Goal: Transaction & Acquisition: Purchase product/service

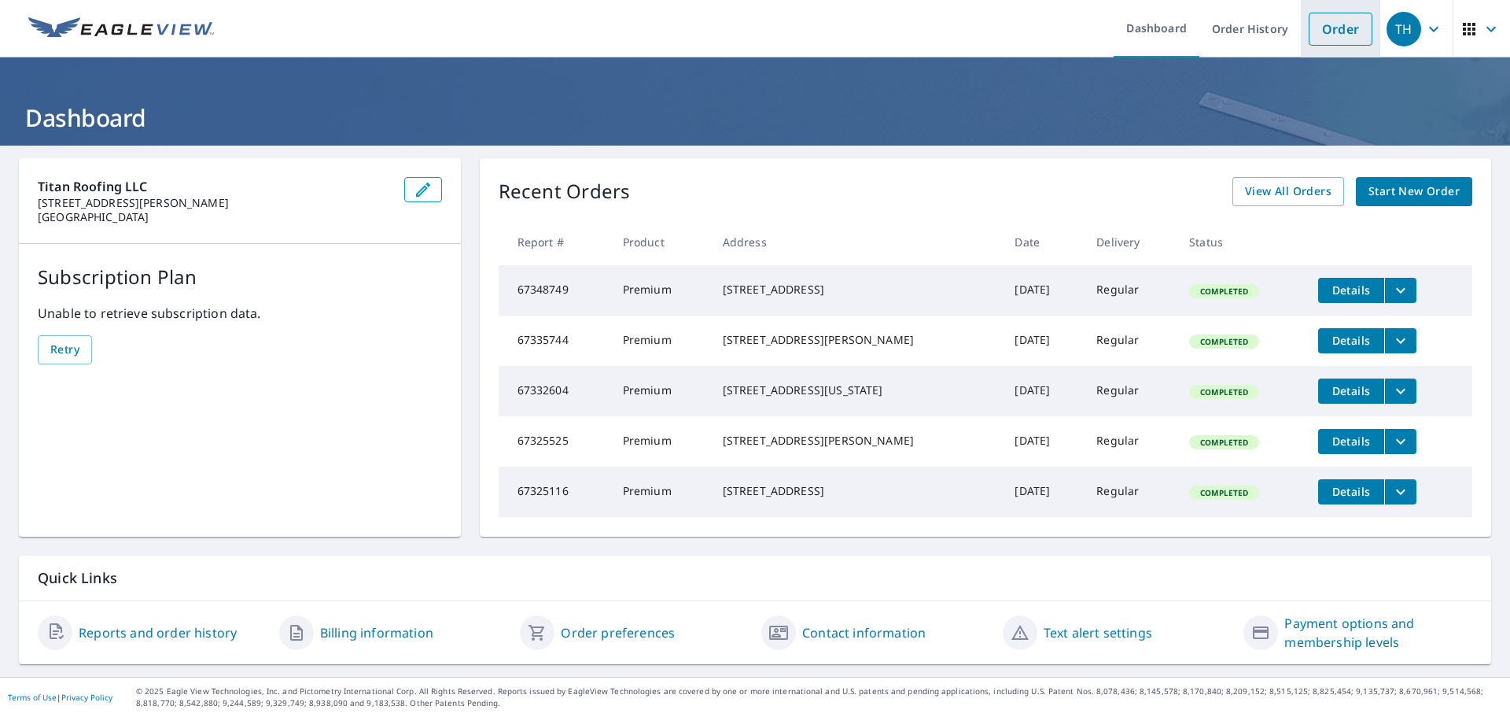
click at [1315, 31] on link "Order" at bounding box center [1341, 29] width 64 height 33
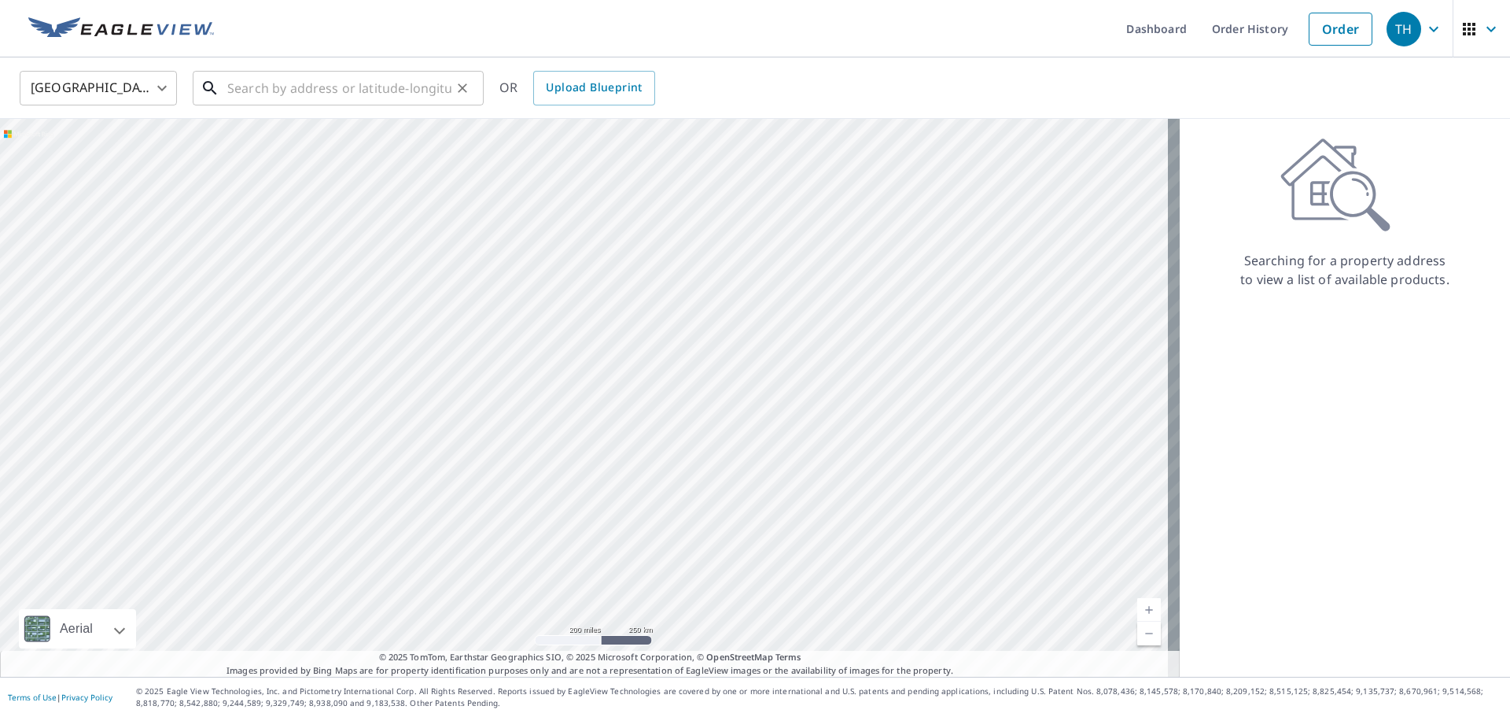
click at [446, 79] on input "text" at bounding box center [339, 88] width 224 height 44
paste input "[STREET_ADDRESS][PERSON_NAME]"
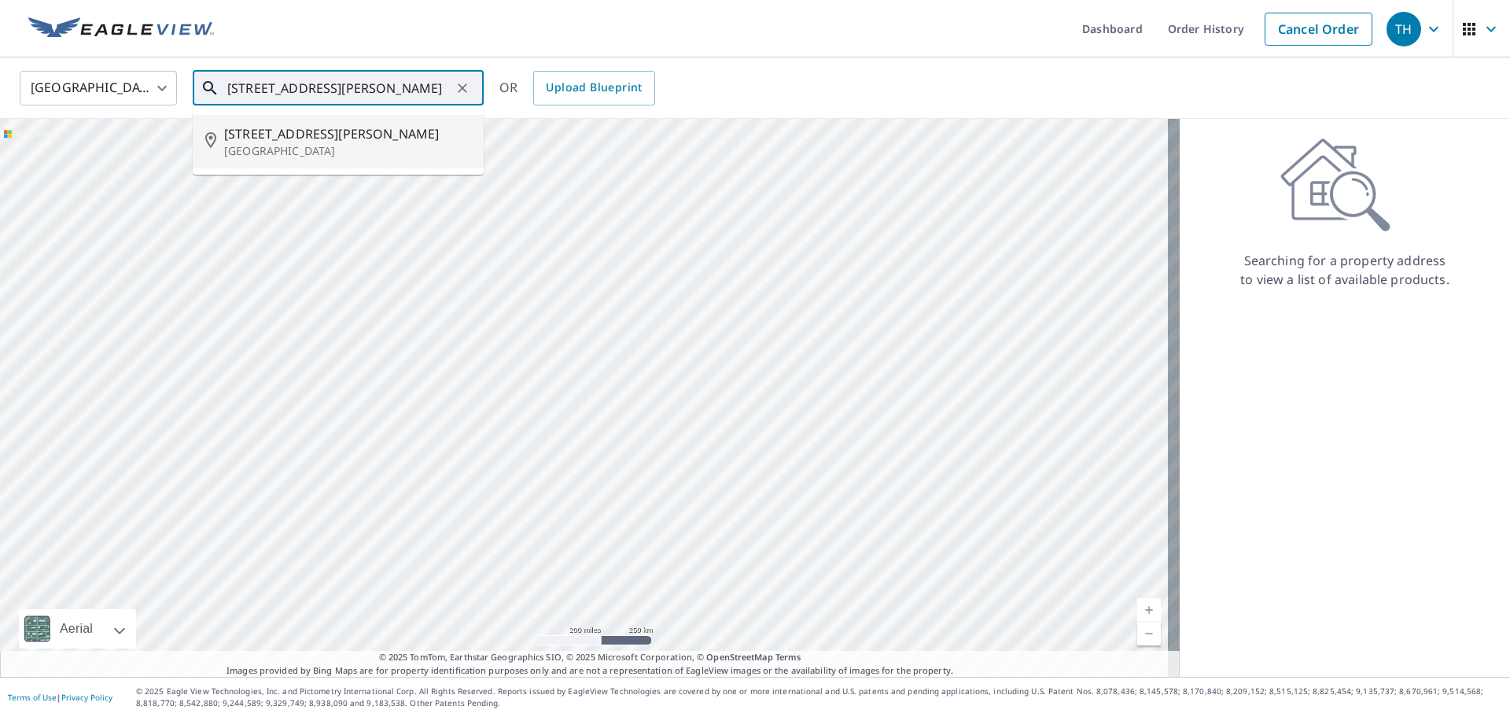
click at [303, 138] on span "[STREET_ADDRESS][PERSON_NAME]" at bounding box center [347, 133] width 247 height 19
type input "[STREET_ADDRESS][PERSON_NAME]"
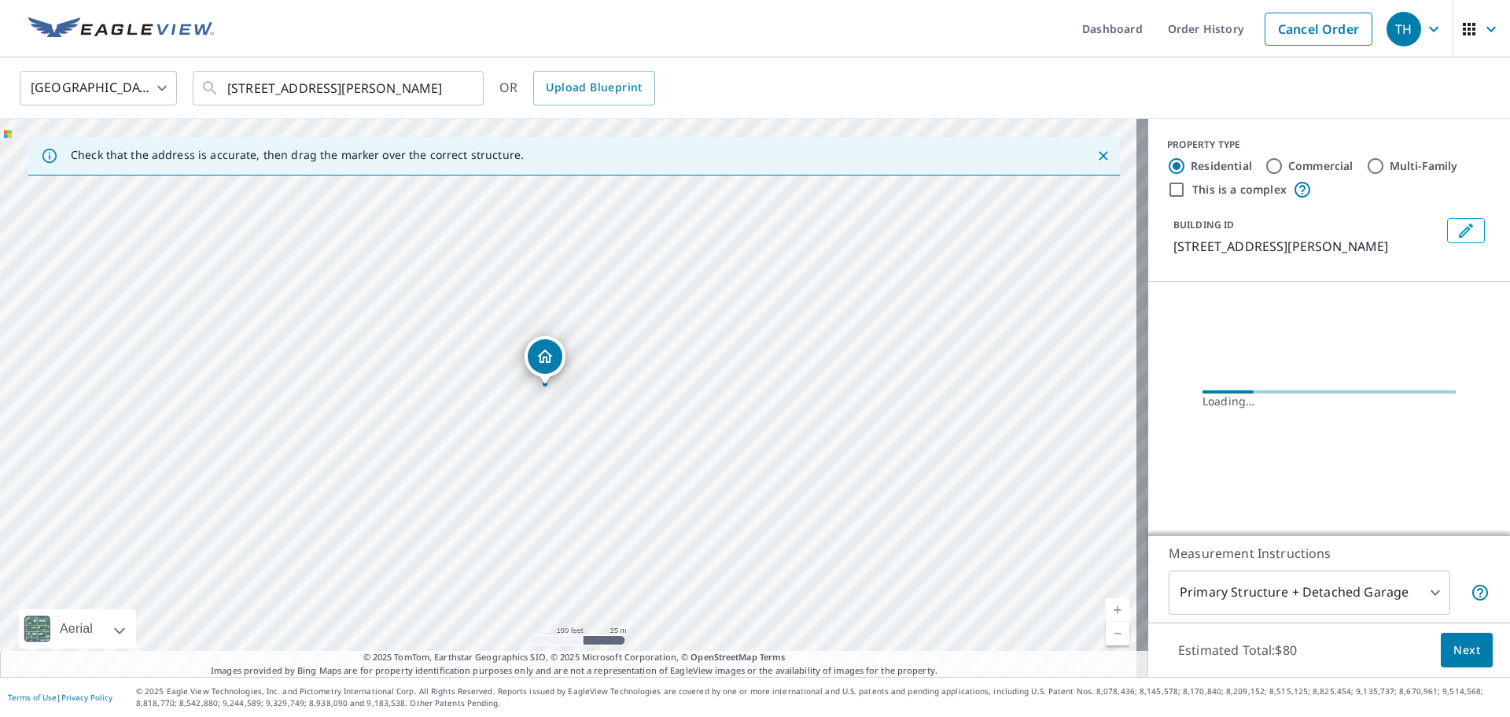
click at [1197, 606] on body "TH TH Dashboard Order History Cancel Order TH [GEOGRAPHIC_DATA] [GEOGRAPHIC_DAT…" at bounding box center [755, 358] width 1510 height 717
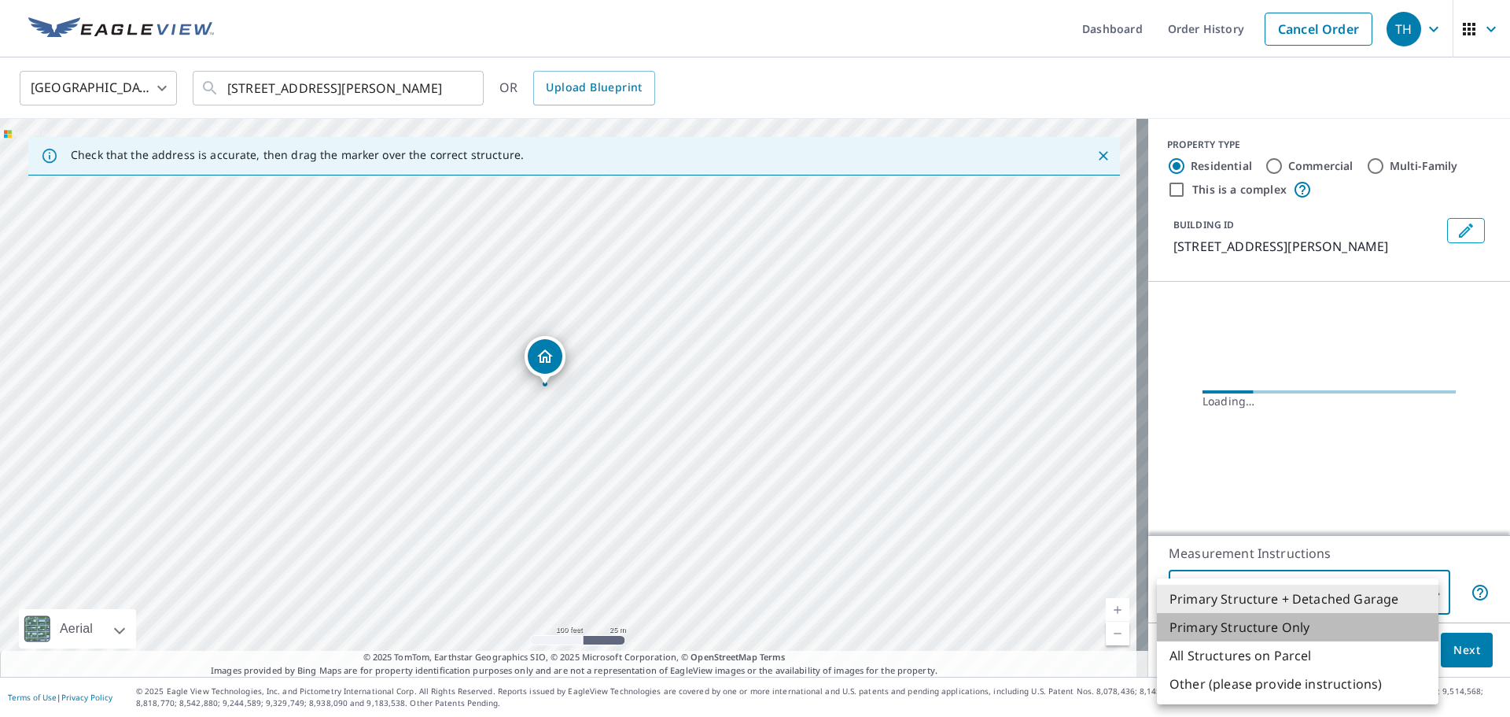
click at [1196, 631] on li "Primary Structure Only" at bounding box center [1298, 627] width 282 height 28
type input "2"
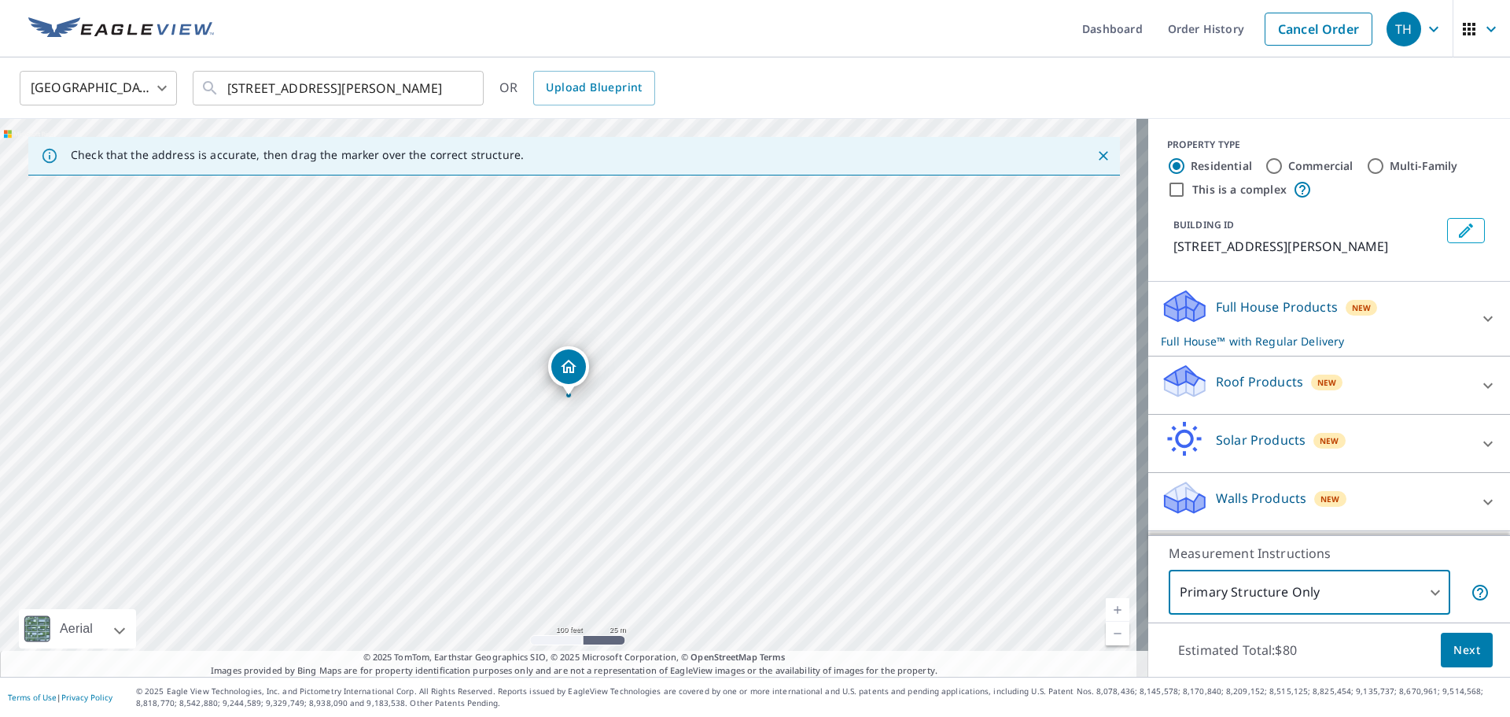
click at [1255, 407] on div "Roof Products New" at bounding box center [1315, 385] width 308 height 45
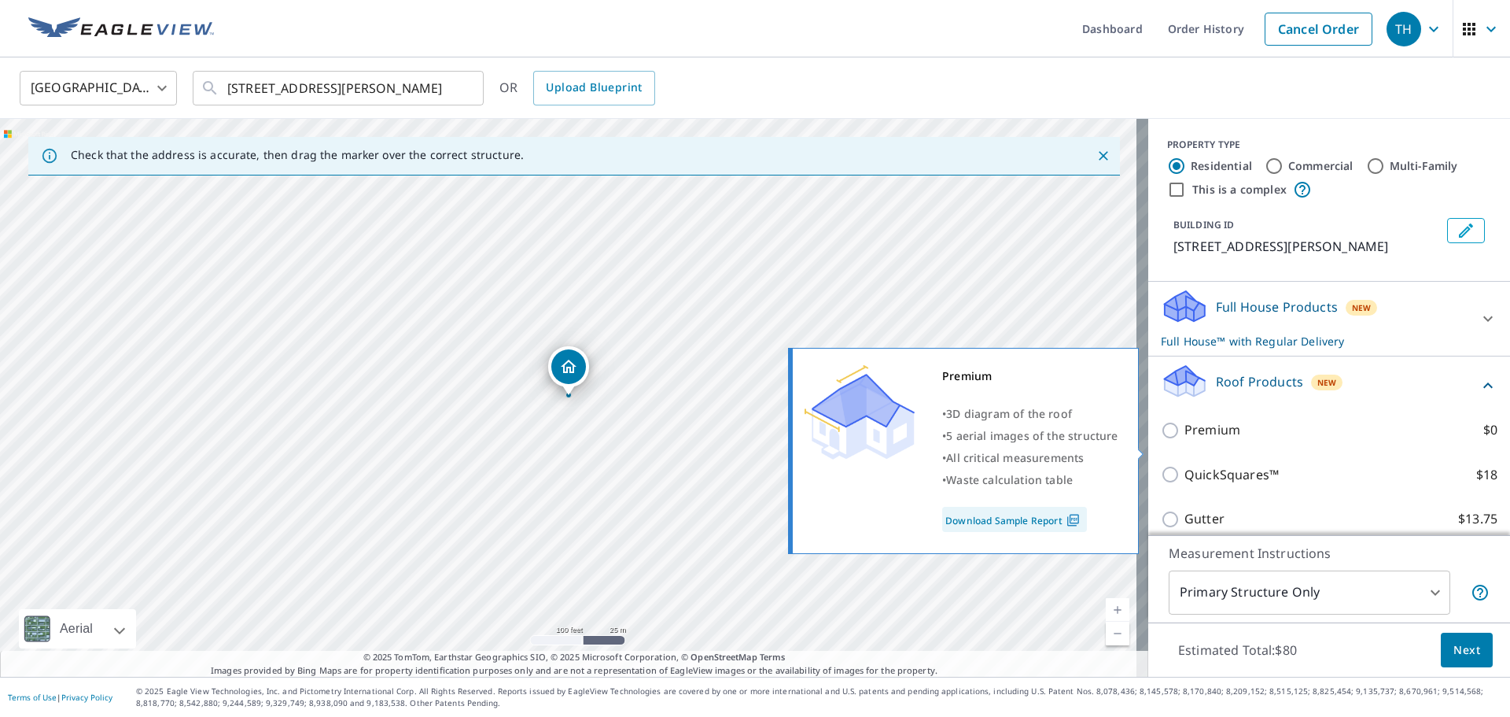
click at [1223, 440] on p "Premium" at bounding box center [1213, 430] width 56 height 20
click at [1185, 440] on input "Premium $0" at bounding box center [1173, 430] width 24 height 19
checkbox input "true"
checkbox input "false"
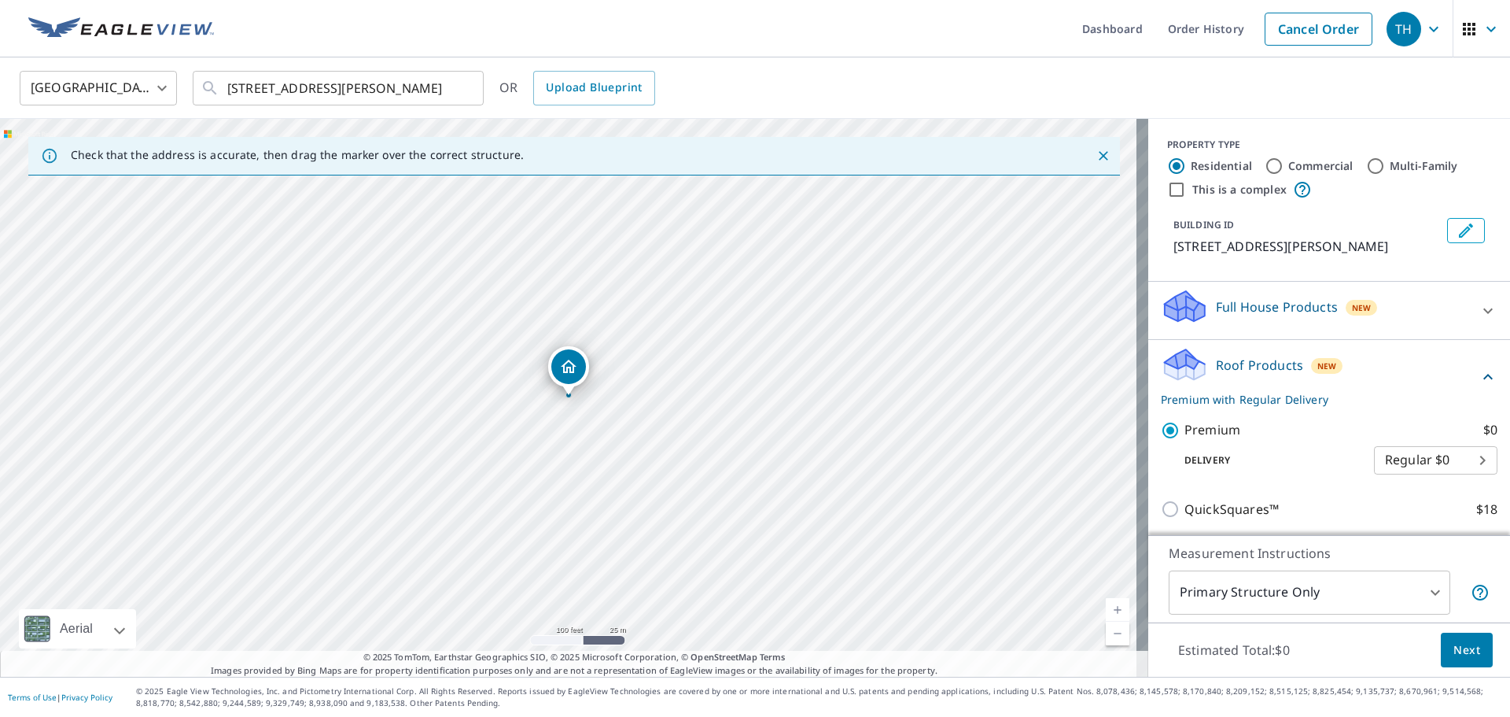
click at [1444, 659] on button "Next" at bounding box center [1467, 649] width 52 height 35
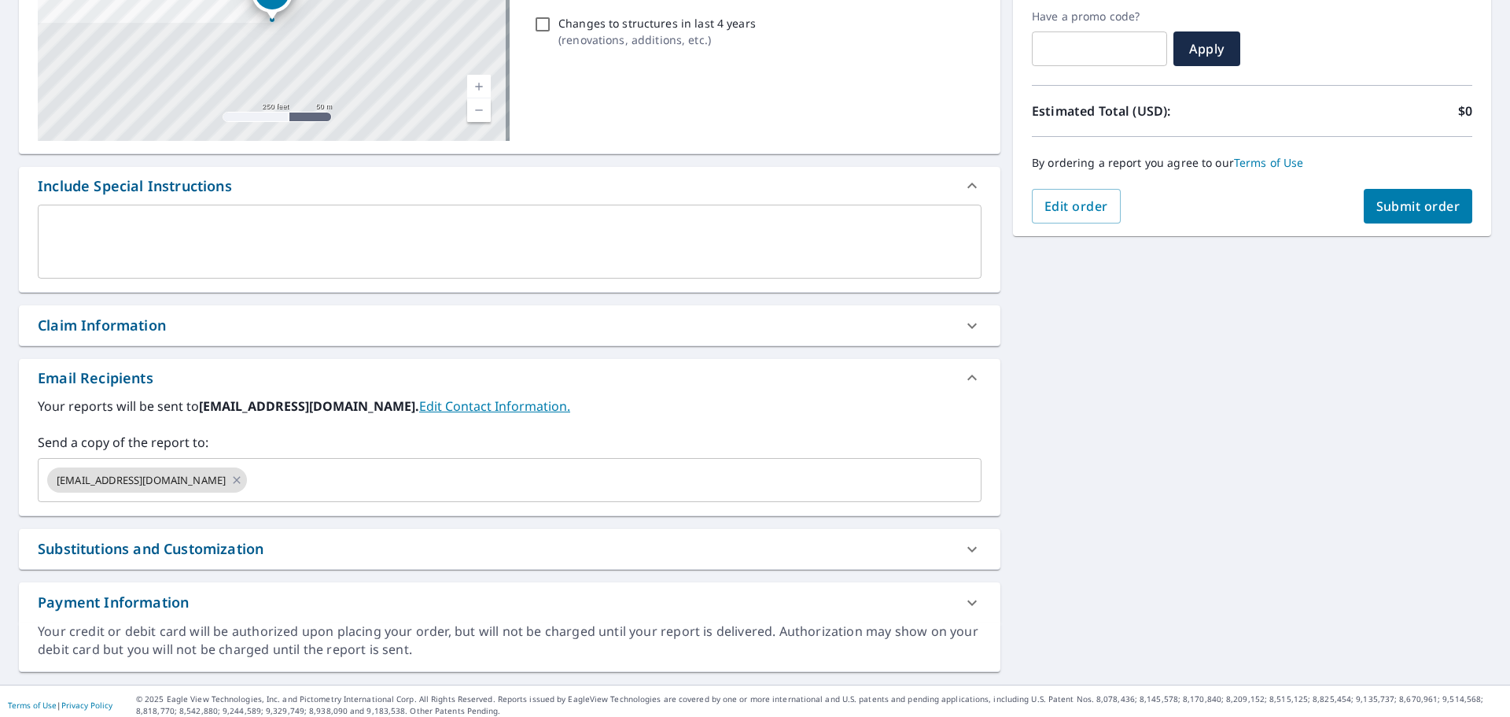
scroll to position [274, 0]
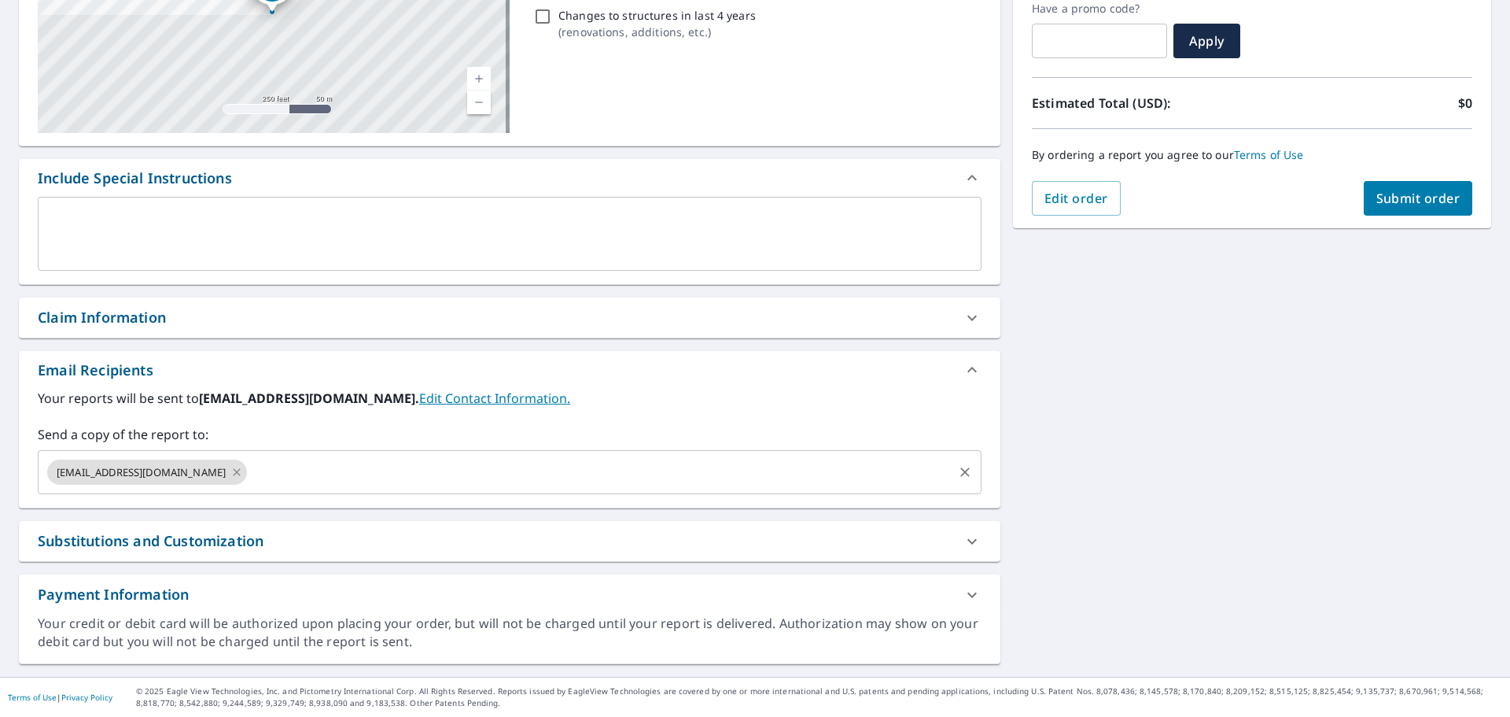
click at [230, 479] on icon at bounding box center [236, 471] width 13 height 17
click at [227, 479] on input "text" at bounding box center [498, 472] width 906 height 30
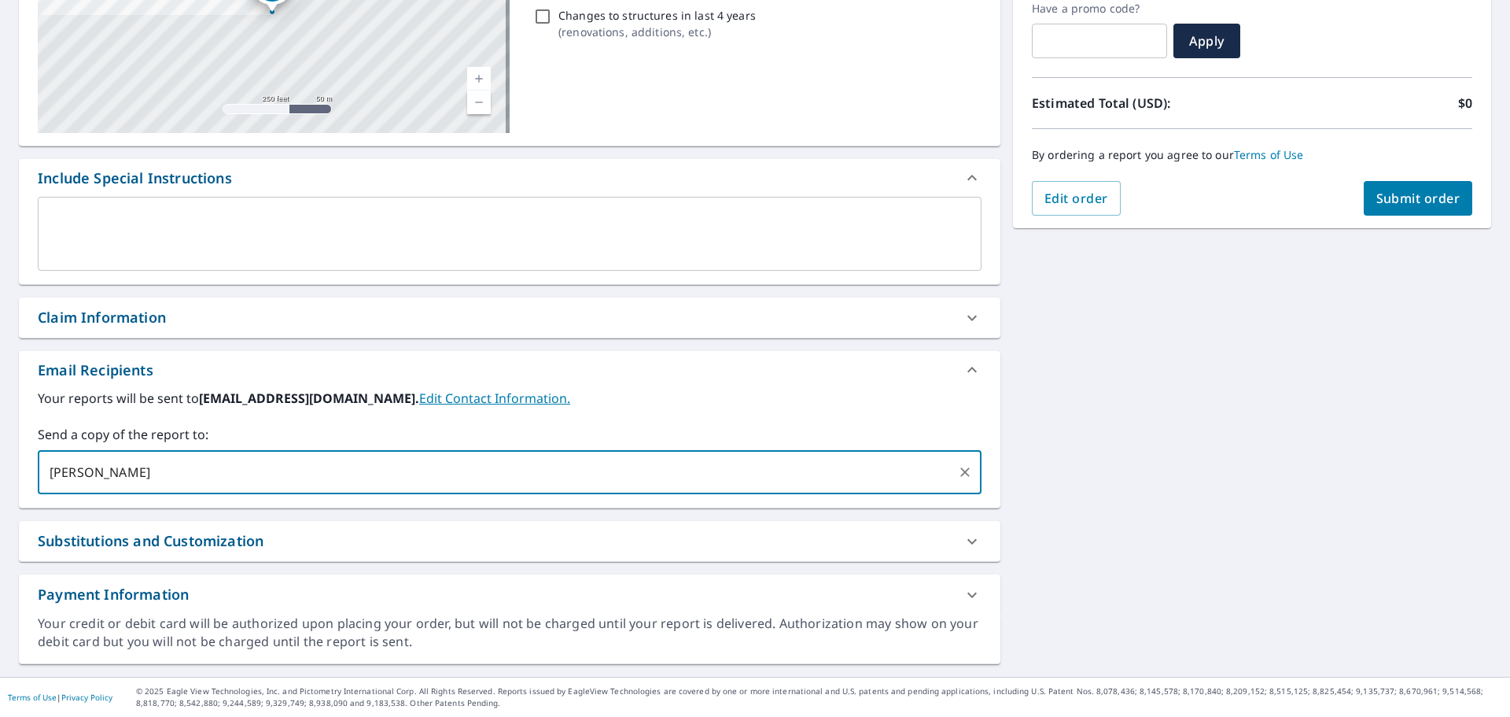
type input "J"
type input "[EMAIL_ADDRESS][DOMAIN_NAME]"
click at [1380, 192] on span "Submit order" at bounding box center [1418, 198] width 84 height 17
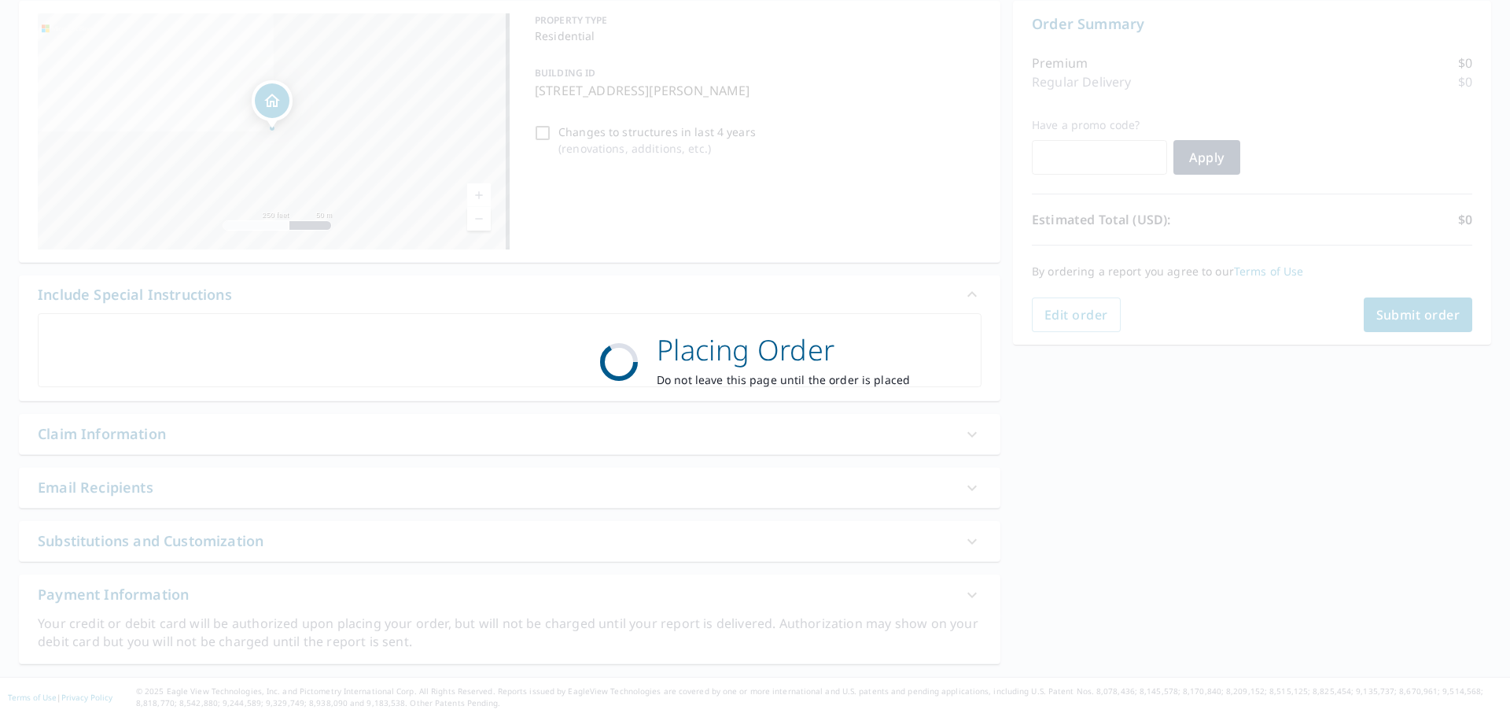
scroll to position [157, 0]
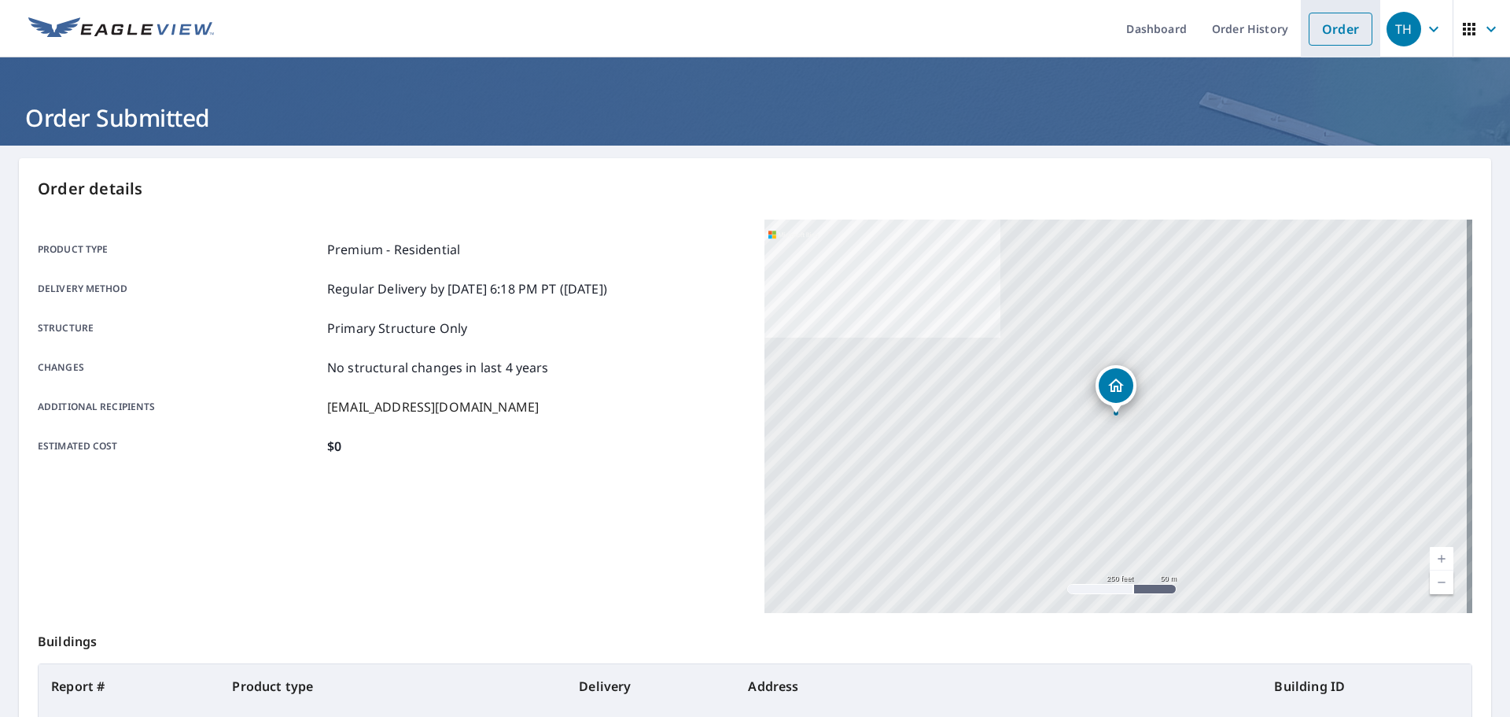
click at [1321, 22] on link "Order" at bounding box center [1341, 29] width 64 height 33
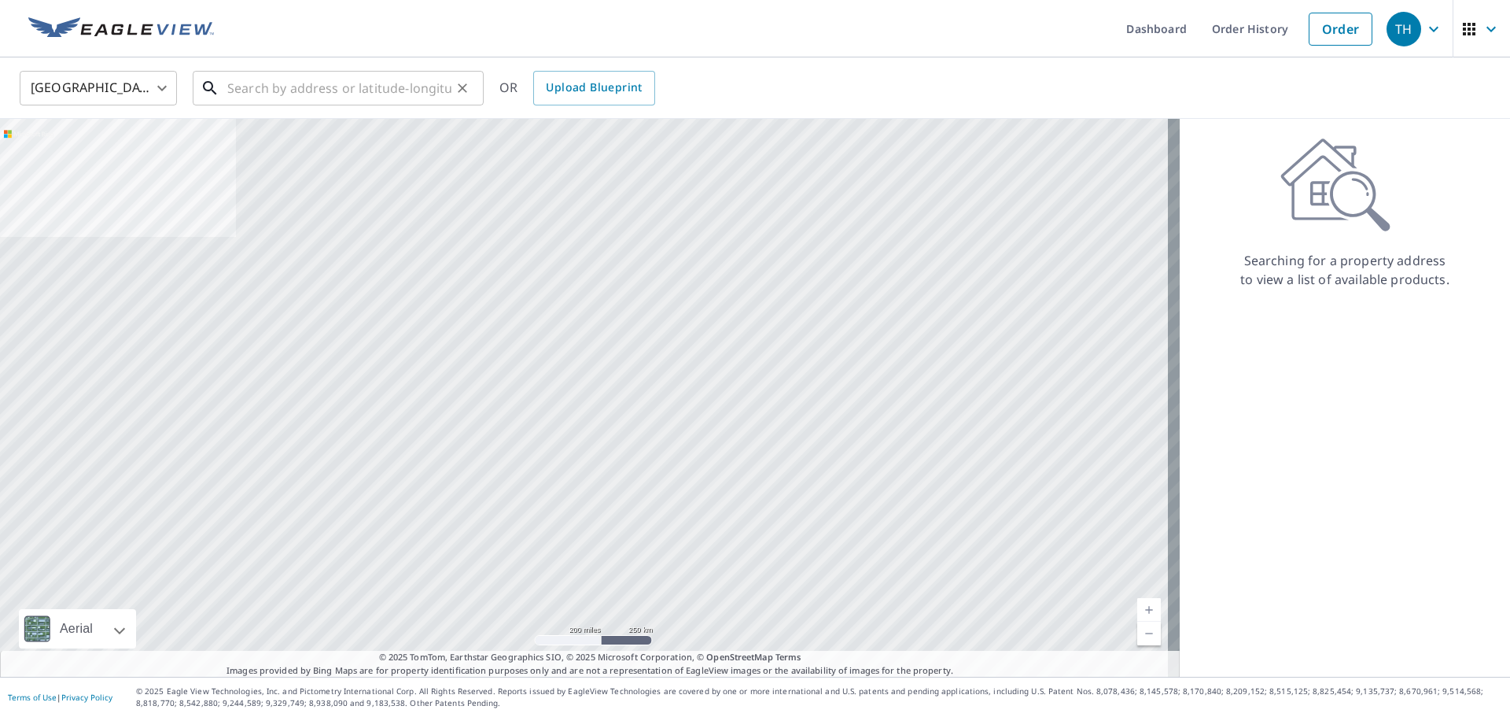
click at [249, 82] on input "text" at bounding box center [339, 88] width 224 height 44
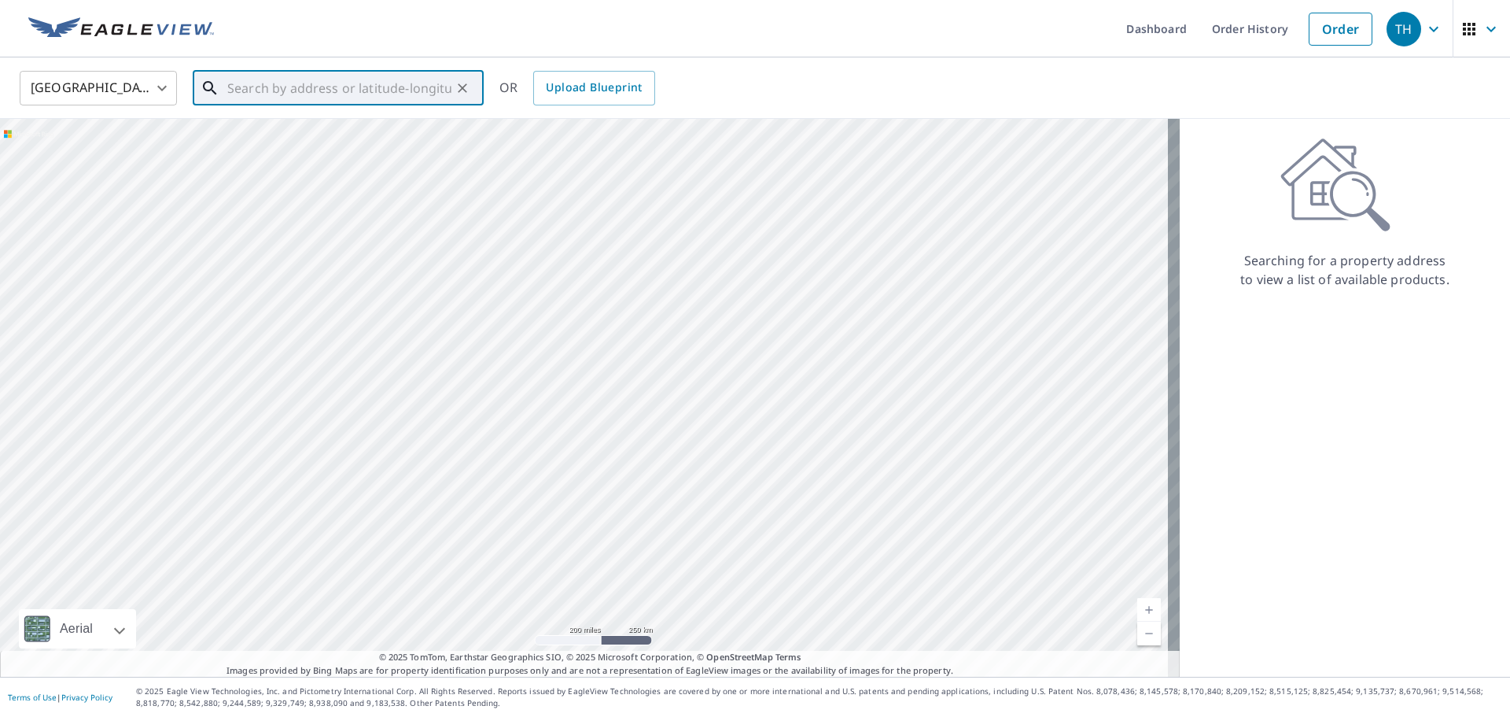
paste input "[STREET_ADDRESS]"
click at [321, 142] on span "[STREET_ADDRESS]" at bounding box center [347, 133] width 247 height 19
type input "[STREET_ADDRESS][PERSON_NAME]"
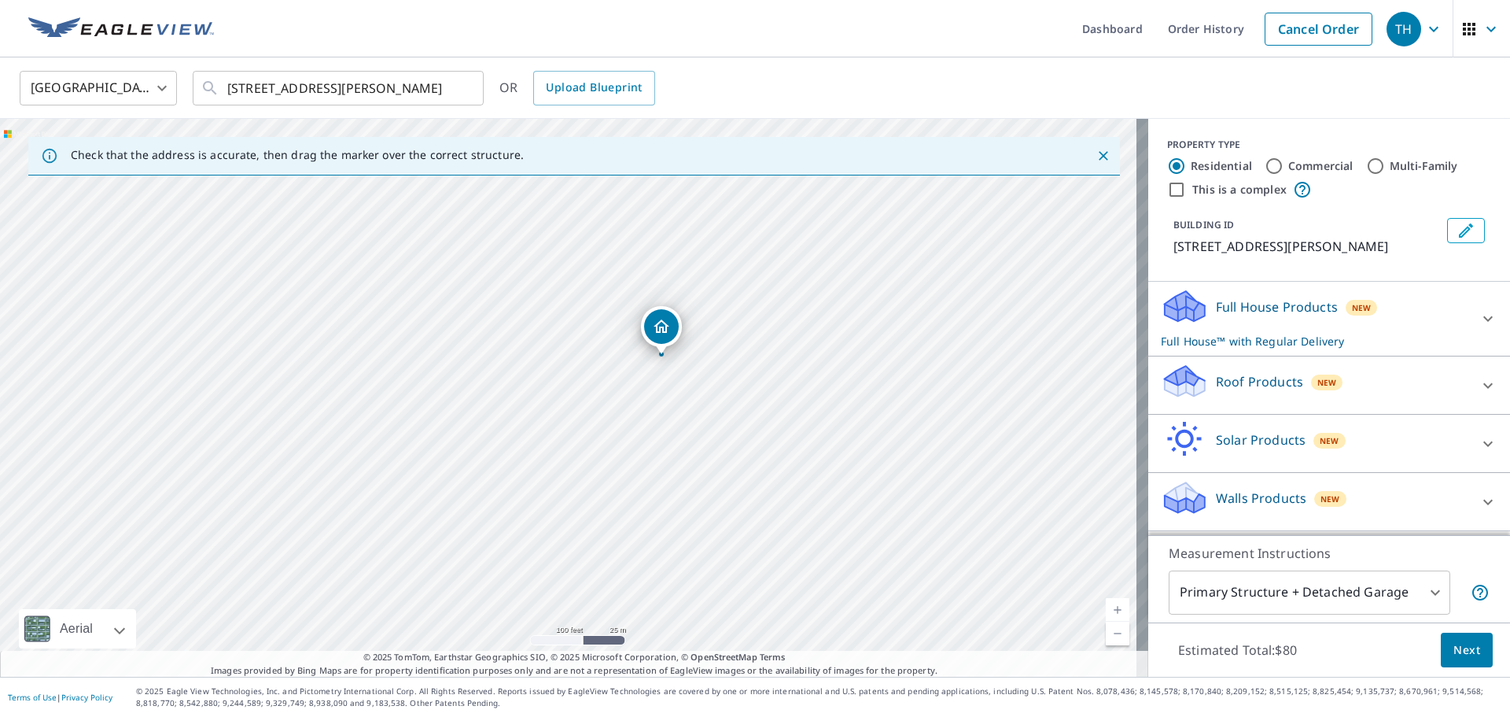
drag, startPoint x: 708, startPoint y: 474, endPoint x: 646, endPoint y: 369, distance: 122.3
click at [647, 371] on div "[STREET_ADDRESS][PERSON_NAME]" at bounding box center [574, 398] width 1148 height 558
drag, startPoint x: 778, startPoint y: 260, endPoint x: 744, endPoint y: 378, distance: 122.7
click at [744, 378] on div "[STREET_ADDRESS][PERSON_NAME]" at bounding box center [574, 398] width 1148 height 558
click at [1273, 592] on body "TH TH Dashboard Order History Cancel Order TH [GEOGRAPHIC_DATA] [GEOGRAPHIC_DAT…" at bounding box center [755, 358] width 1510 height 717
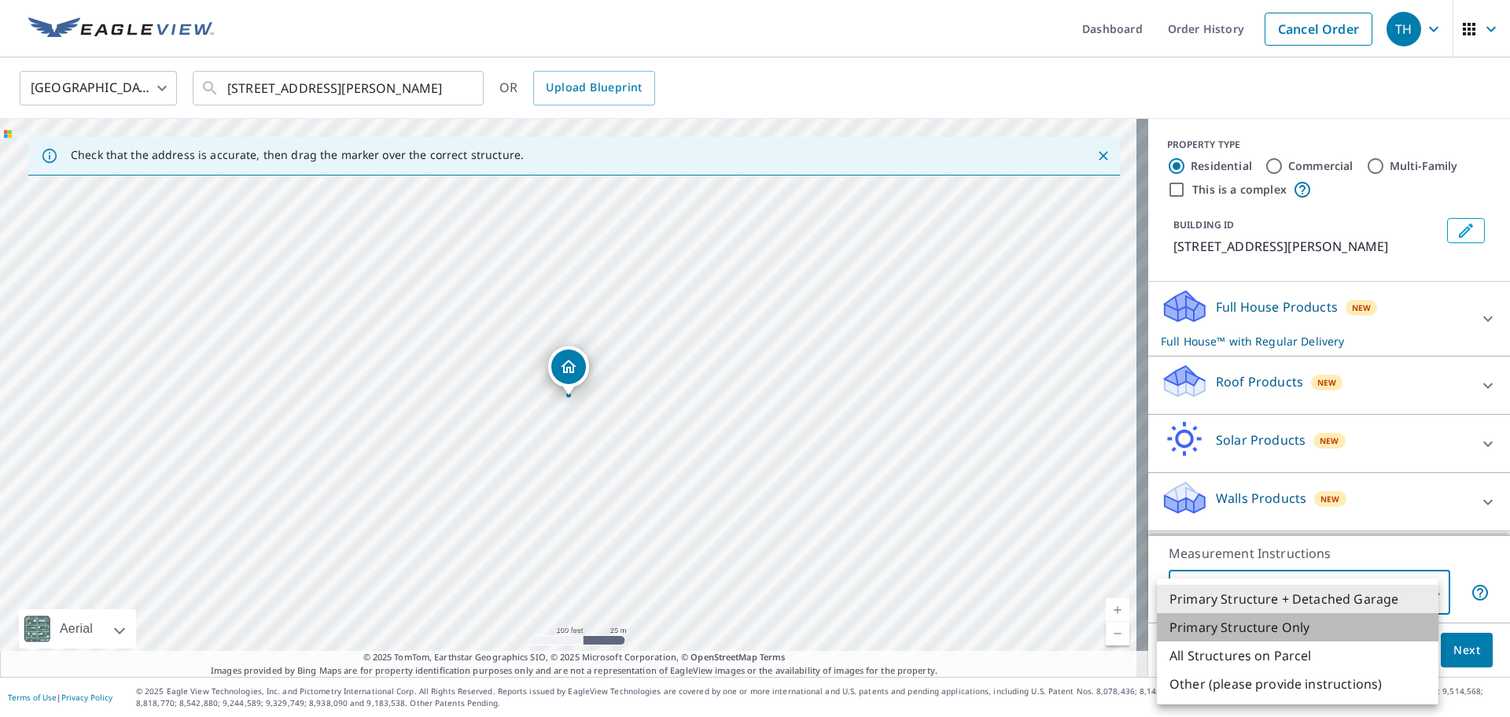
click at [1262, 630] on li "Primary Structure Only" at bounding box center [1298, 627] width 282 height 28
type input "2"
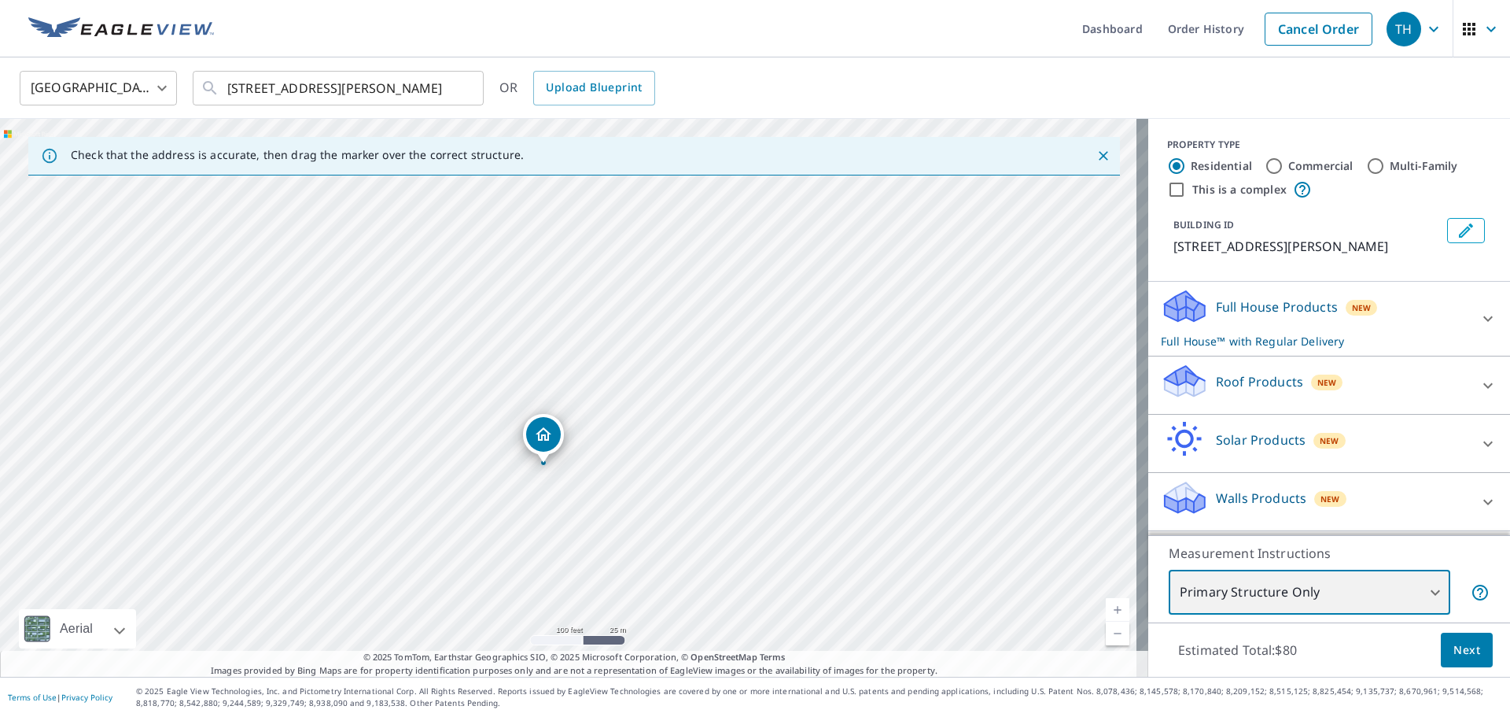
drag, startPoint x: 731, startPoint y: 288, endPoint x: 706, endPoint y: 356, distance: 72.2
click at [706, 356] on div "[STREET_ADDRESS][PERSON_NAME]" at bounding box center [574, 398] width 1148 height 558
click at [1304, 392] on div "Roof Products New" at bounding box center [1315, 385] width 308 height 45
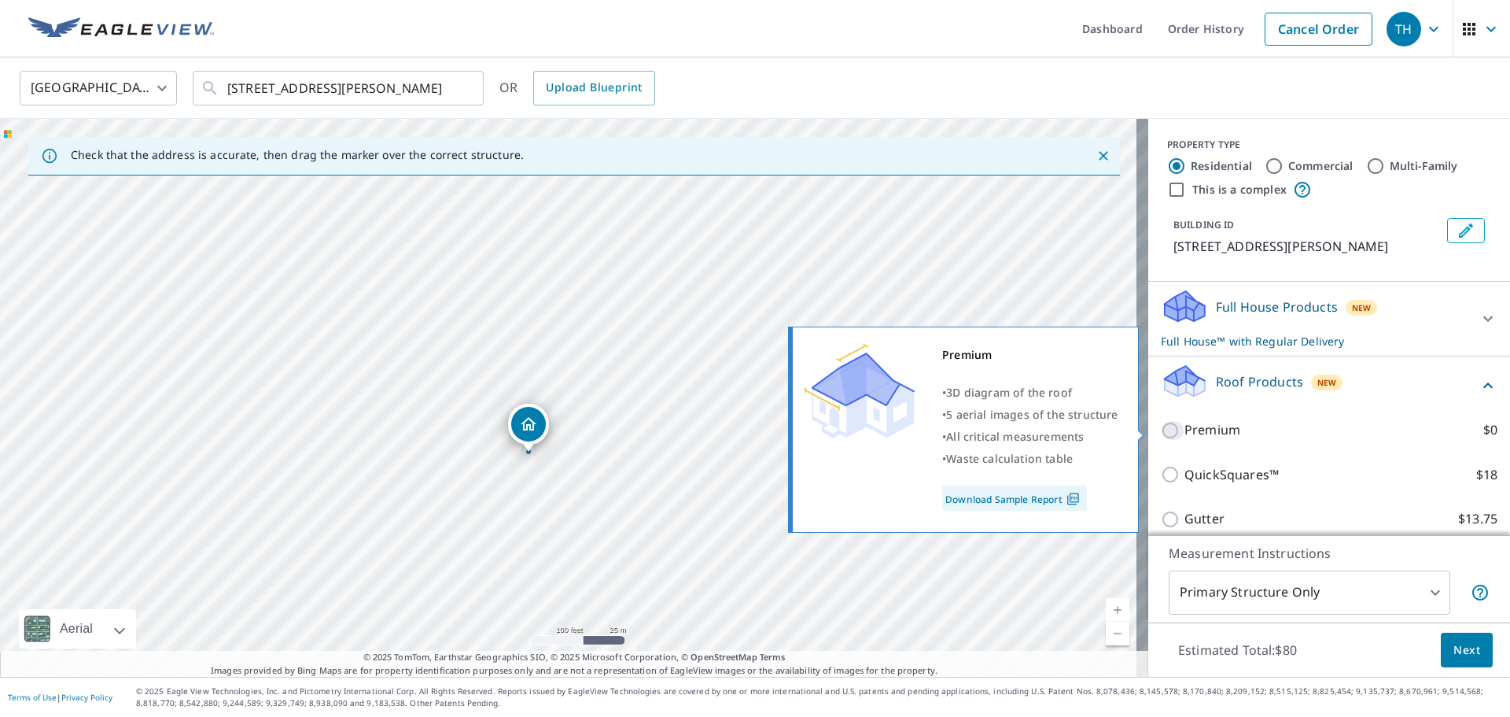
click at [1161, 430] on input "Premium $0" at bounding box center [1173, 430] width 24 height 19
checkbox input "true"
checkbox input "false"
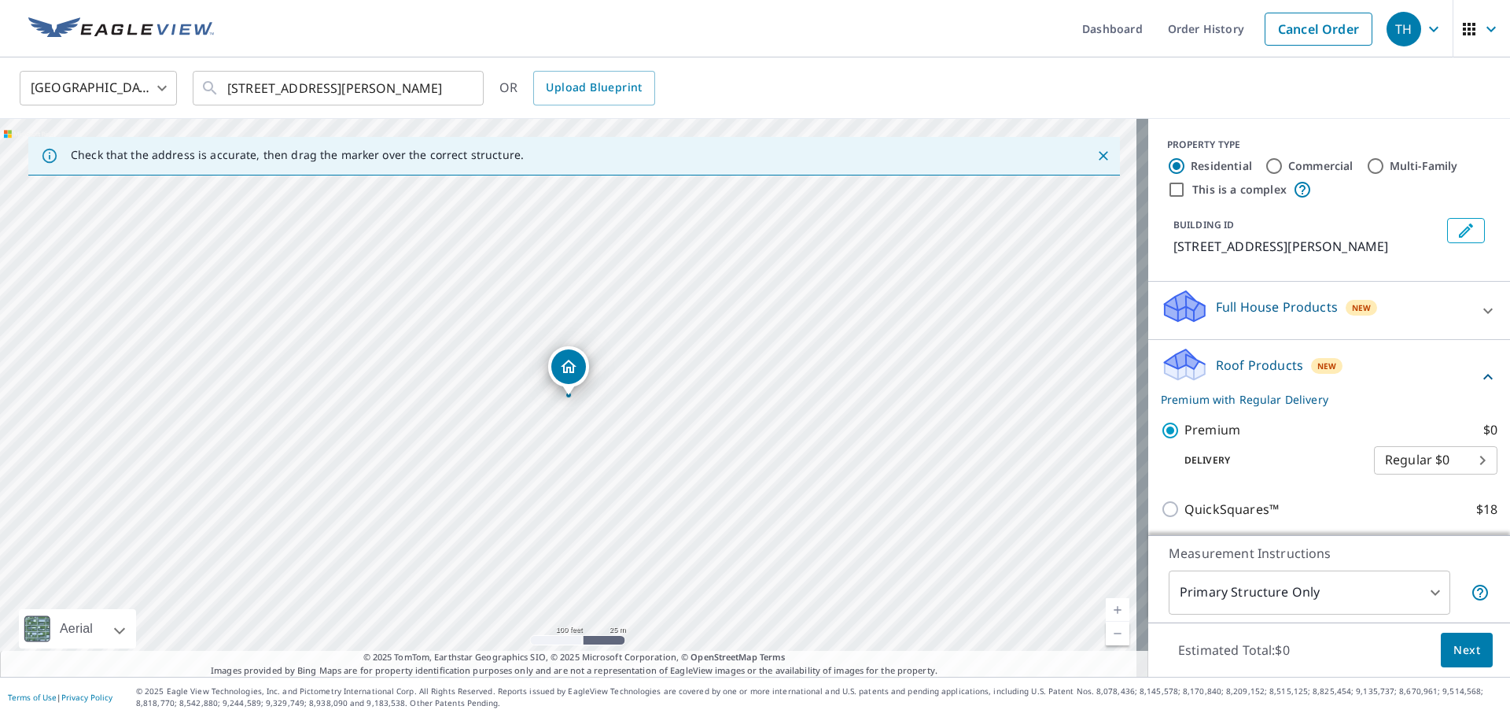
click at [1316, 615] on div "Measurement Instructions Primary Structure Only 2 ​" at bounding box center [1329, 578] width 362 height 87
click at [1305, 599] on body "TH TH Dashboard Order History Cancel Order TH [GEOGRAPHIC_DATA] [GEOGRAPHIC_DAT…" at bounding box center [755, 358] width 1510 height 717
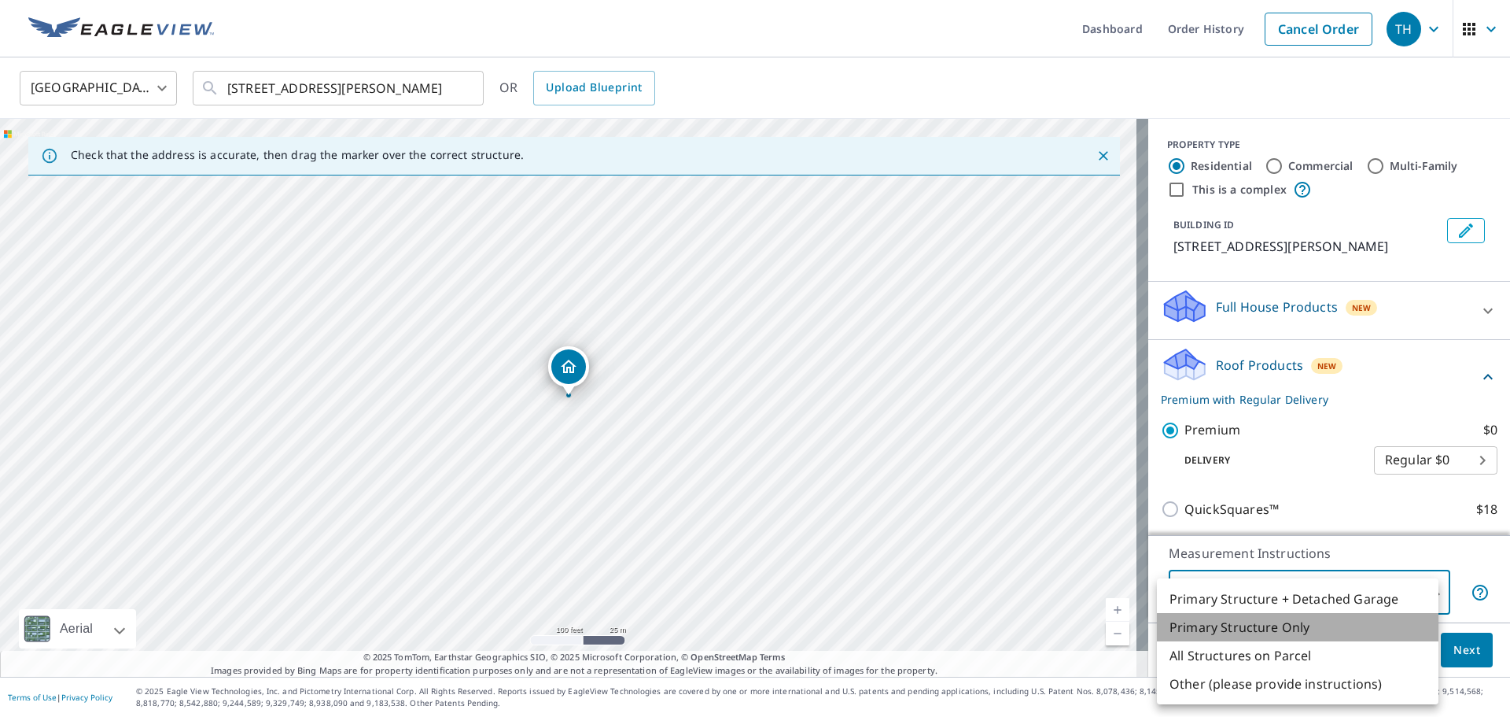
click at [1266, 625] on li "Primary Structure Only" at bounding box center [1298, 627] width 282 height 28
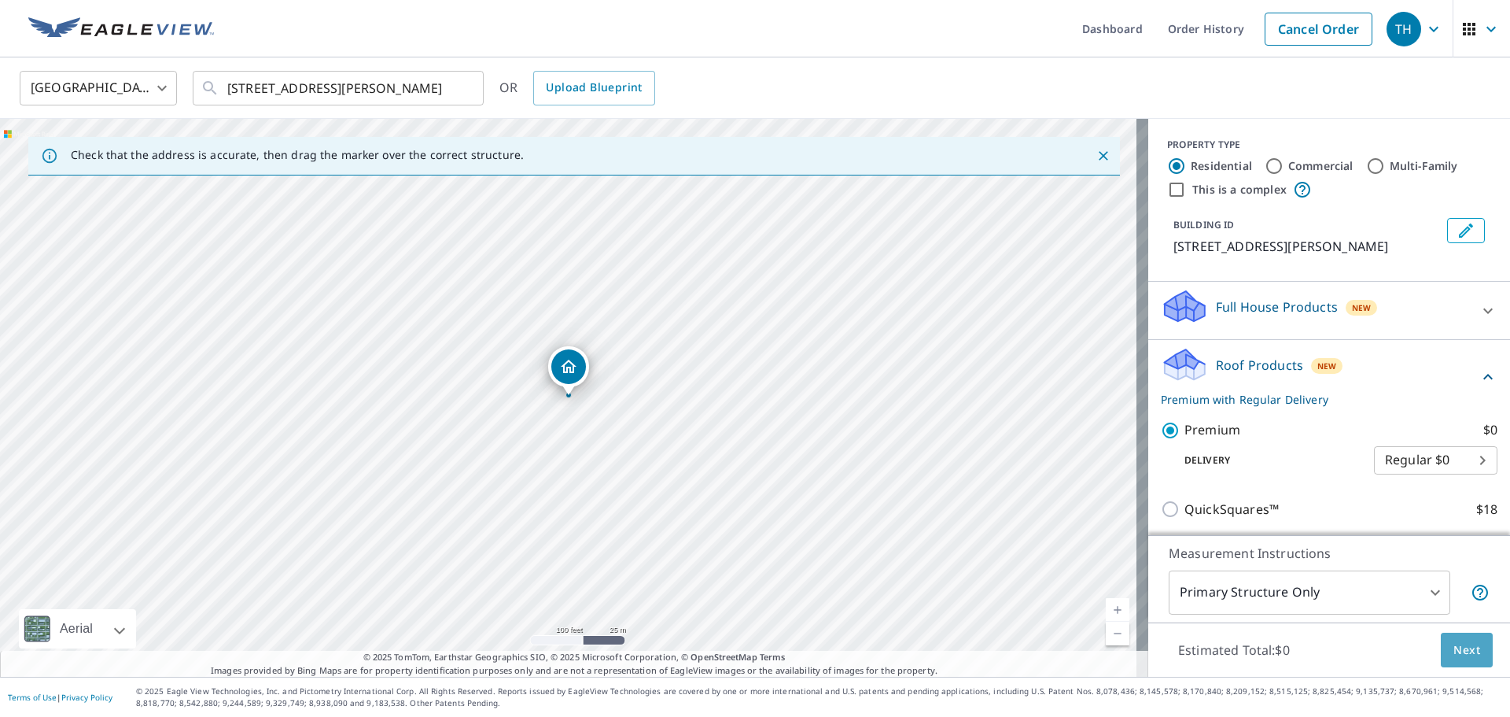
click at [1457, 647] on span "Next" at bounding box center [1467, 650] width 27 height 20
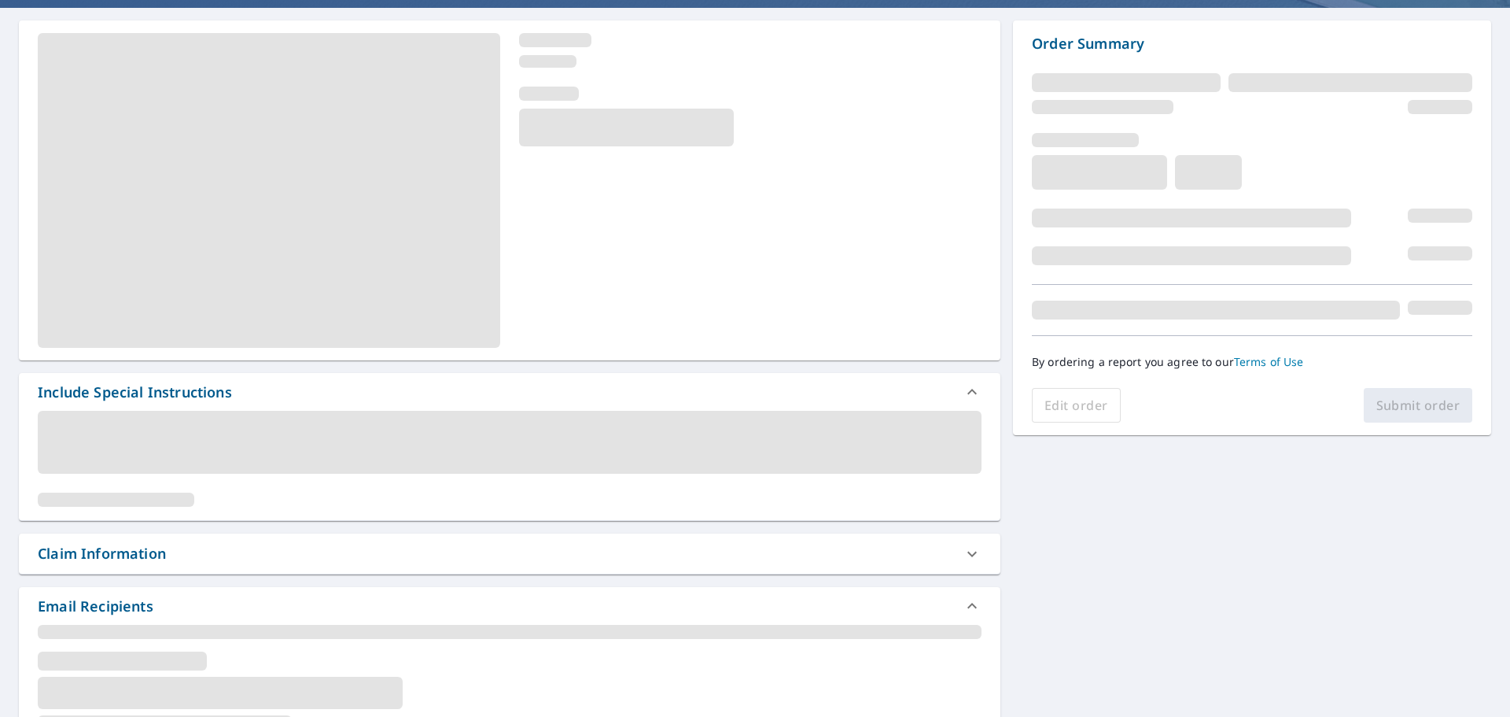
scroll to position [157, 0]
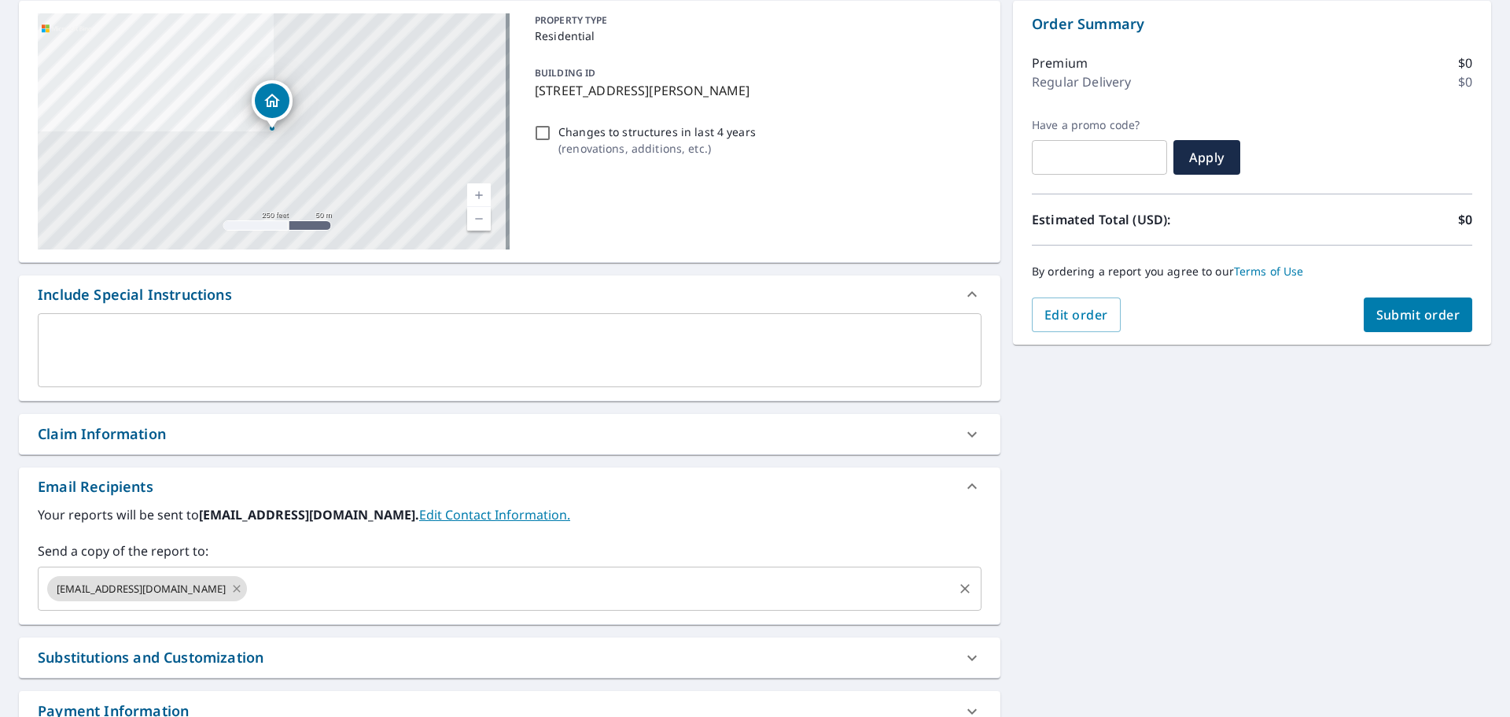
click at [232, 591] on icon at bounding box center [236, 588] width 13 height 17
click at [232, 591] on input "text" at bounding box center [498, 588] width 906 height 30
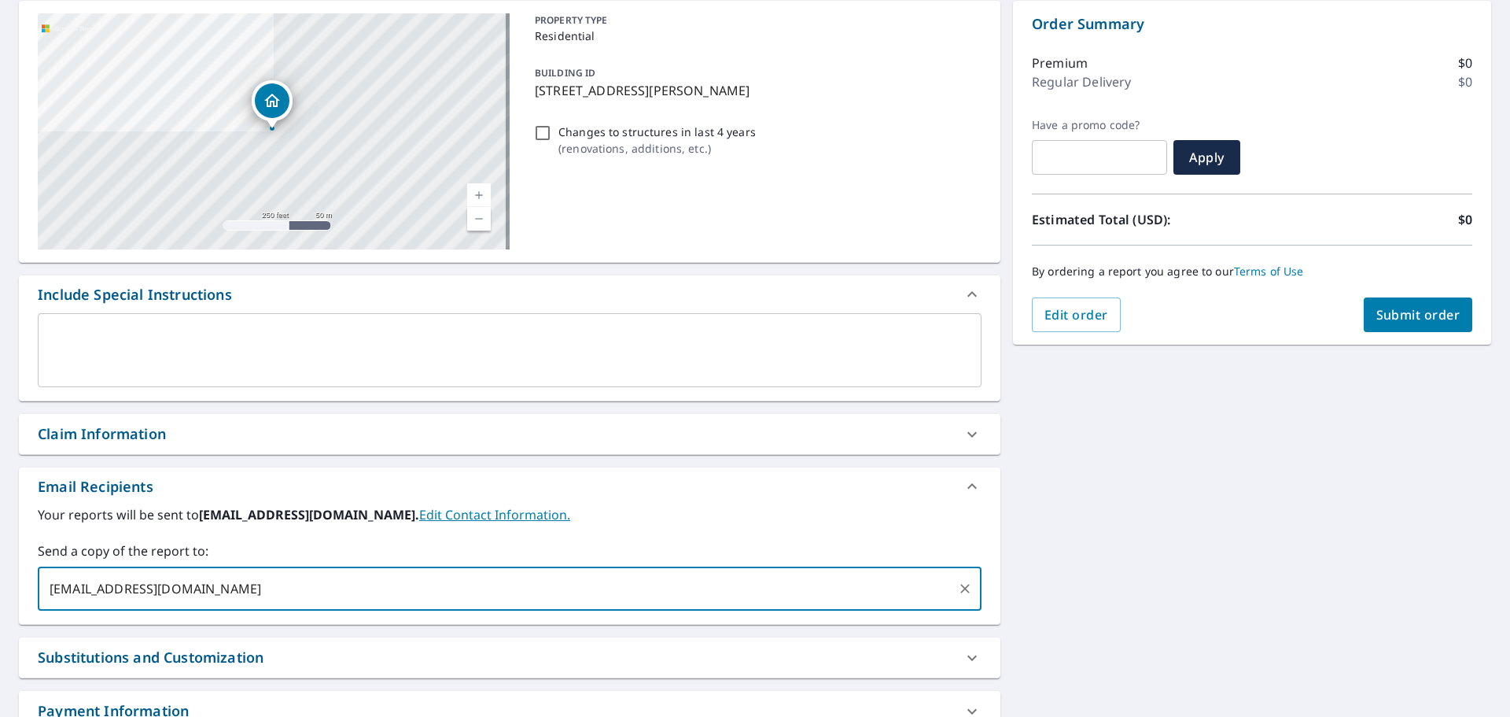
type input "[EMAIL_ADDRESS][DOMAIN_NAME]"
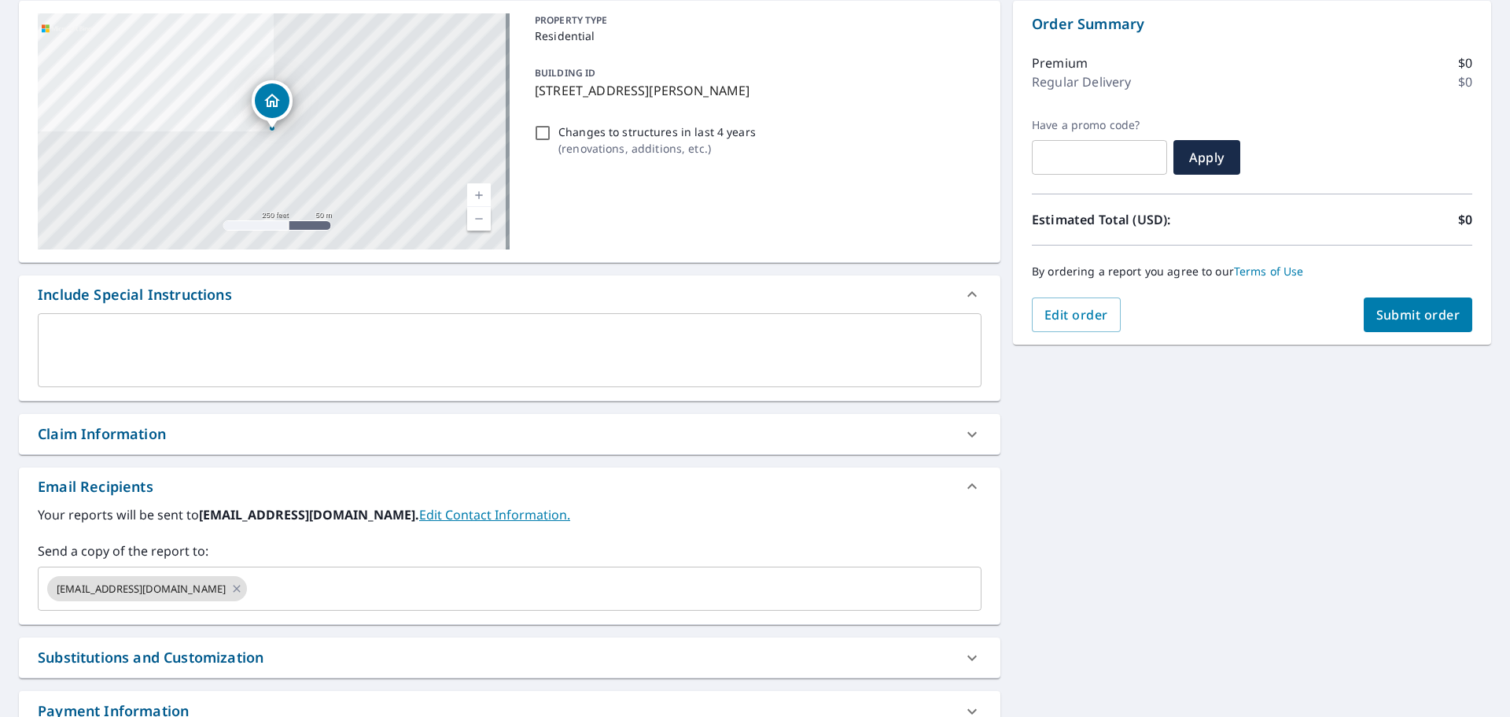
click at [1360, 332] on div "Order Summary Premium $0 Regular Delivery $0 Have a promo code? ​ Apply Estimat…" at bounding box center [1252, 173] width 478 height 344
click at [1364, 328] on button "Submit order" at bounding box center [1418, 314] width 109 height 35
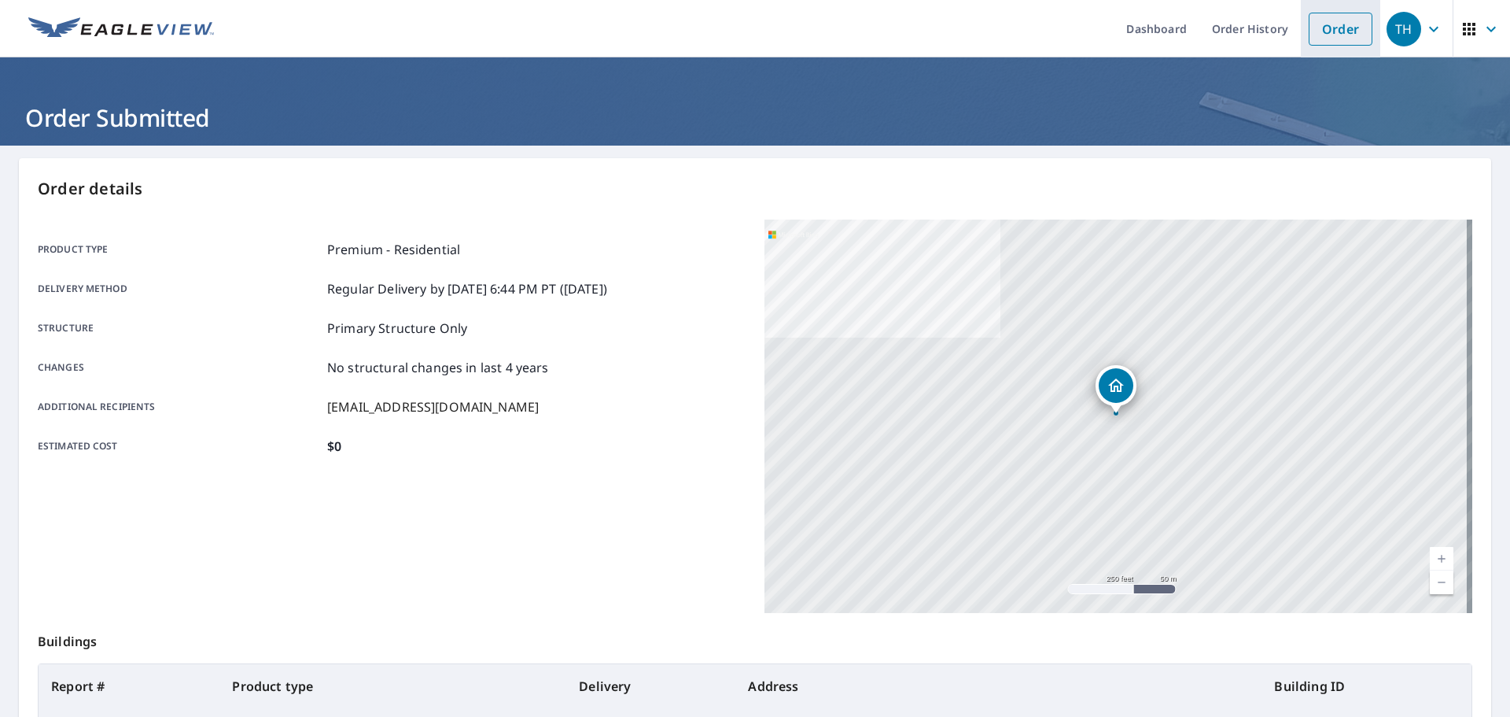
click at [1340, 24] on link "Order" at bounding box center [1341, 29] width 64 height 33
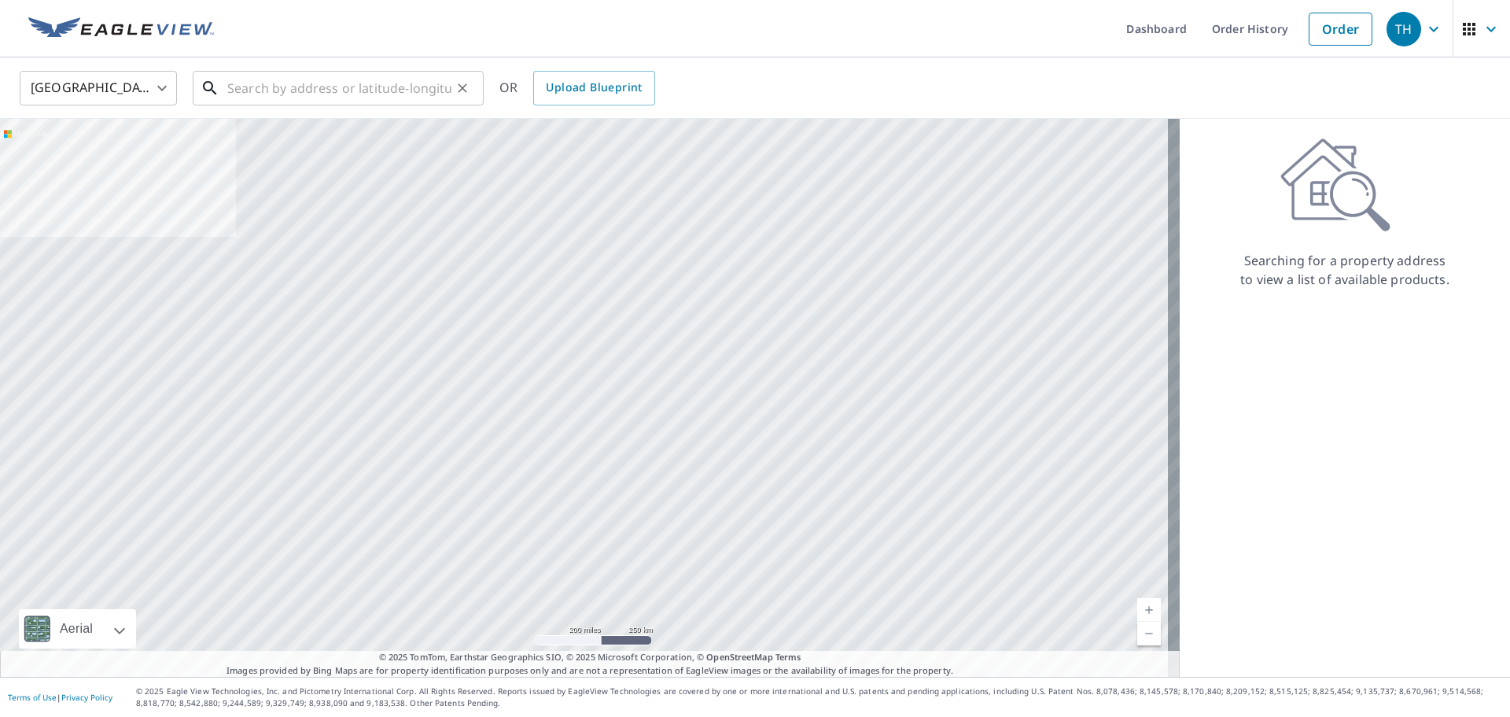
click at [416, 81] on input "text" at bounding box center [339, 88] width 224 height 44
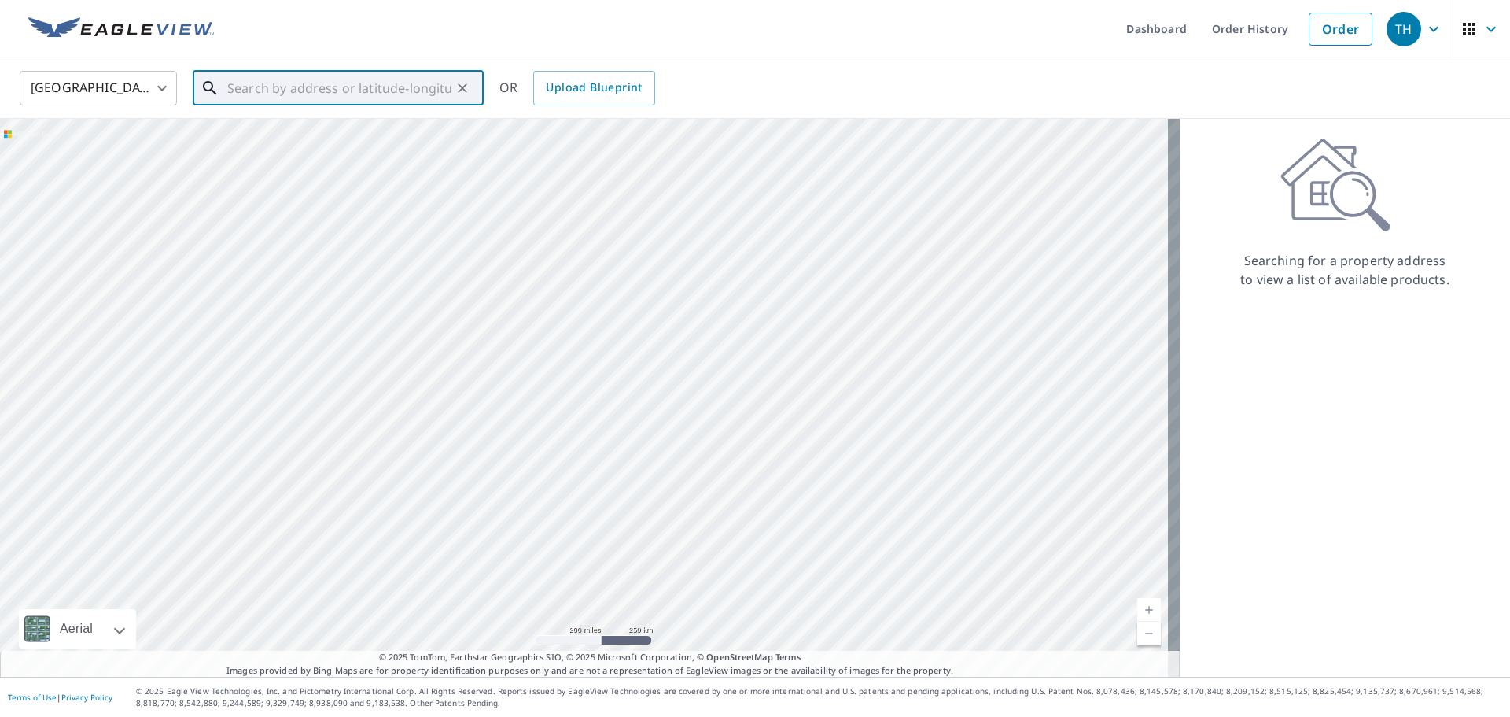
paste input "[STREET_ADDRESS]"
click at [277, 153] on p "[GEOGRAPHIC_DATA]" at bounding box center [347, 151] width 247 height 16
type input "[STREET_ADDRESS]"
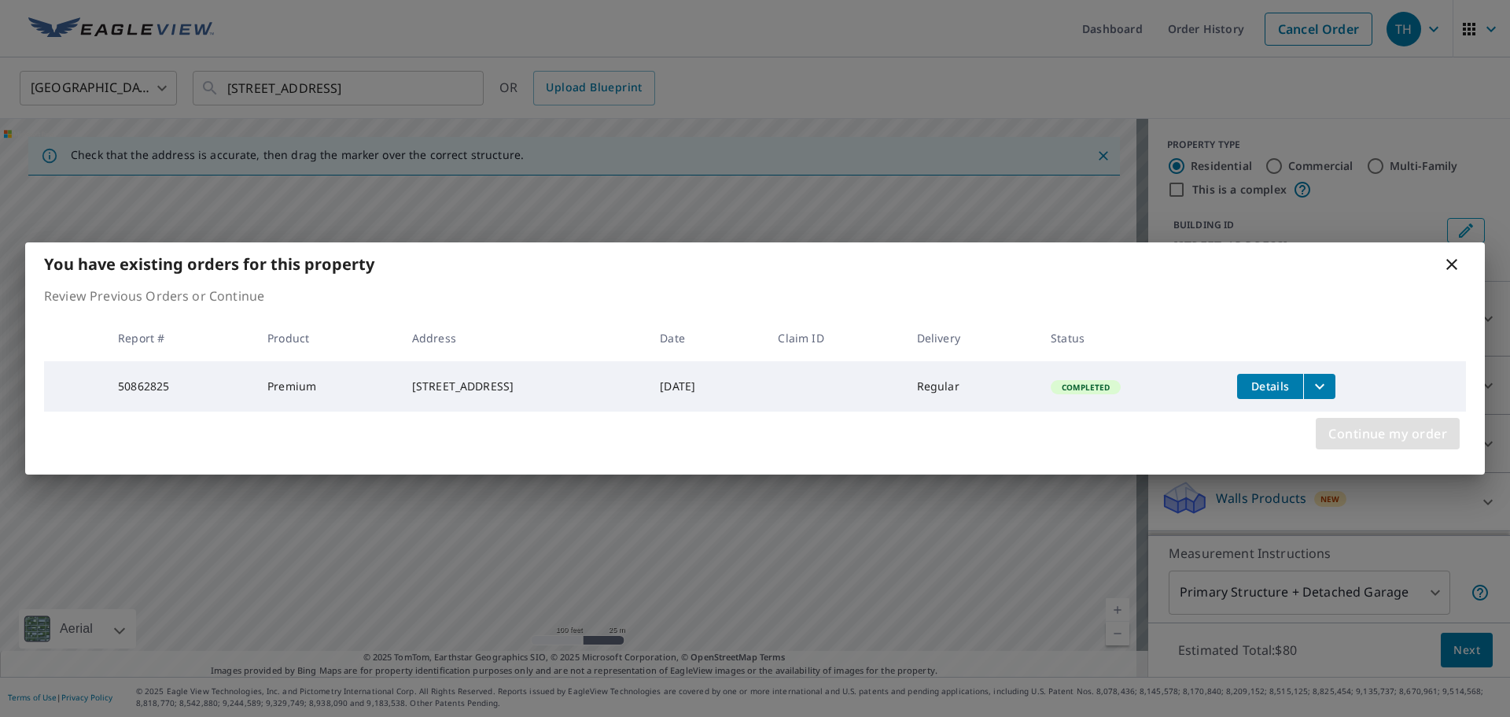
click at [1363, 444] on span "Continue my order" at bounding box center [1387, 433] width 119 height 22
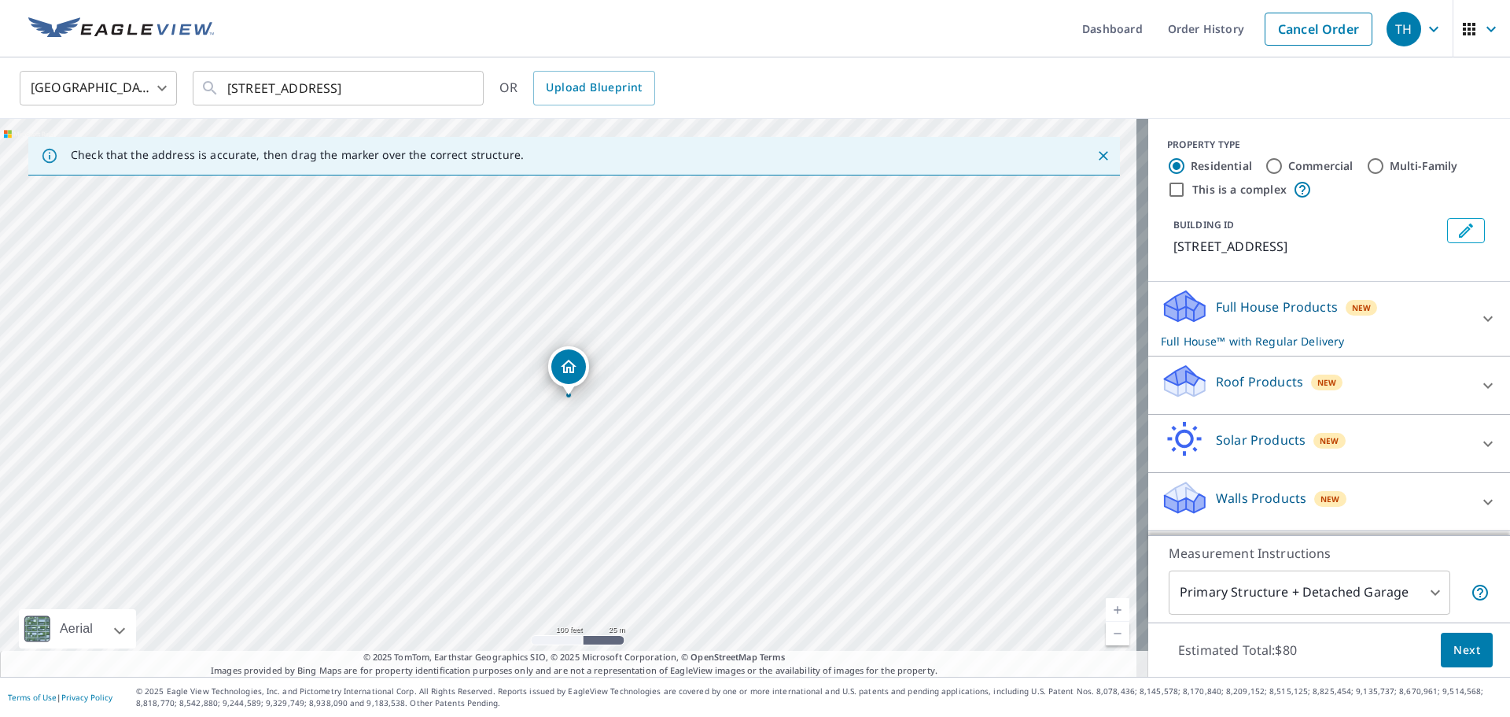
click at [1280, 591] on body "TH TH Dashboard Order History Cancel Order TH [GEOGRAPHIC_DATA] [GEOGRAPHIC_DAT…" at bounding box center [755, 358] width 1510 height 717
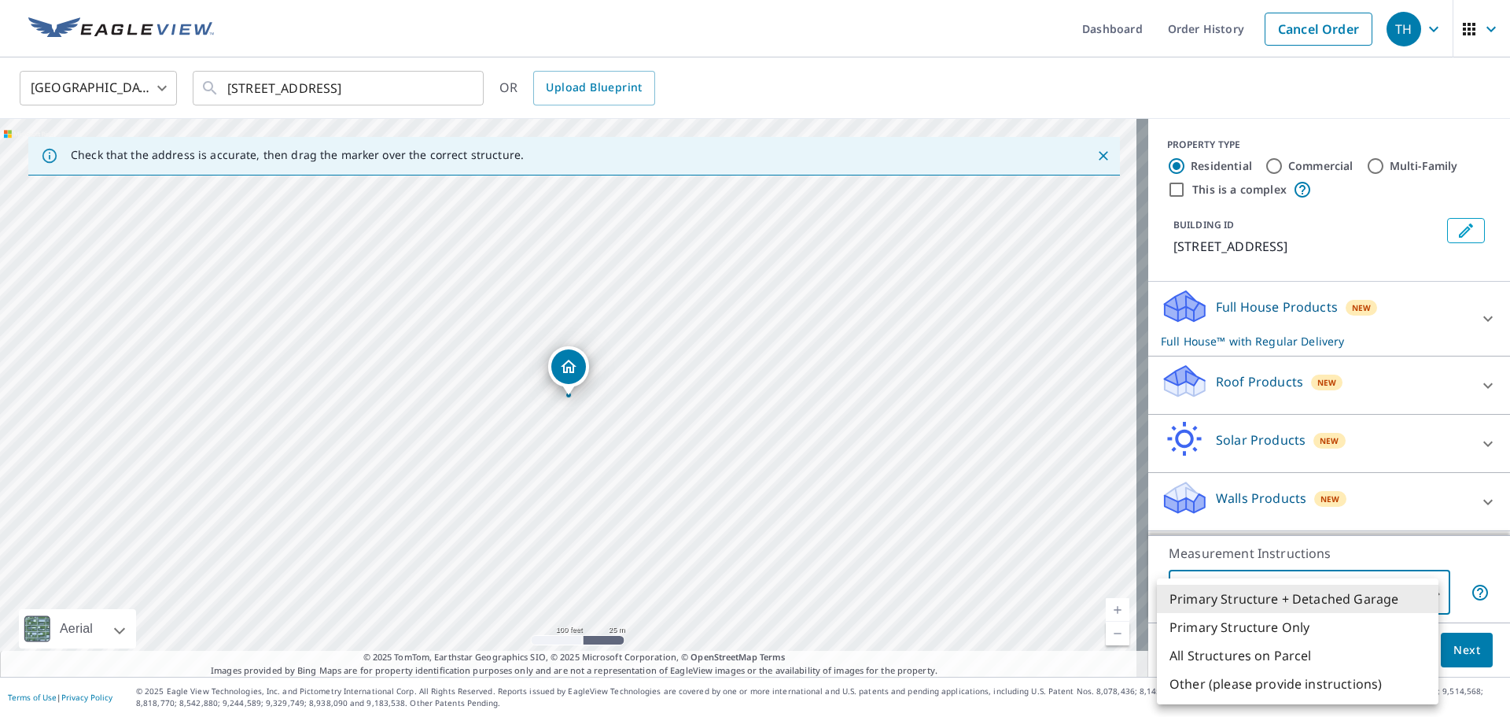
click at [1260, 639] on li "Primary Structure Only" at bounding box center [1298, 627] width 282 height 28
type input "2"
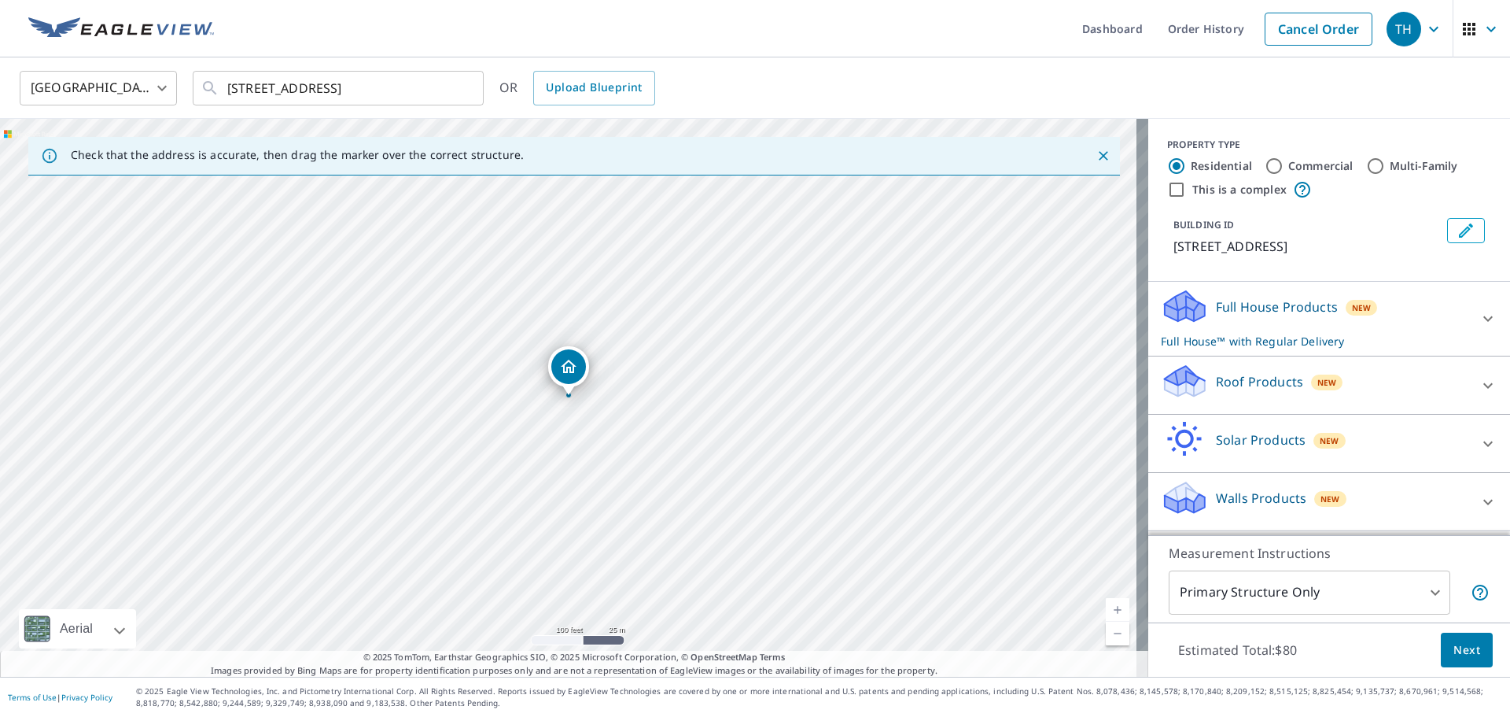
click at [1216, 381] on p "Roof Products" at bounding box center [1259, 381] width 87 height 19
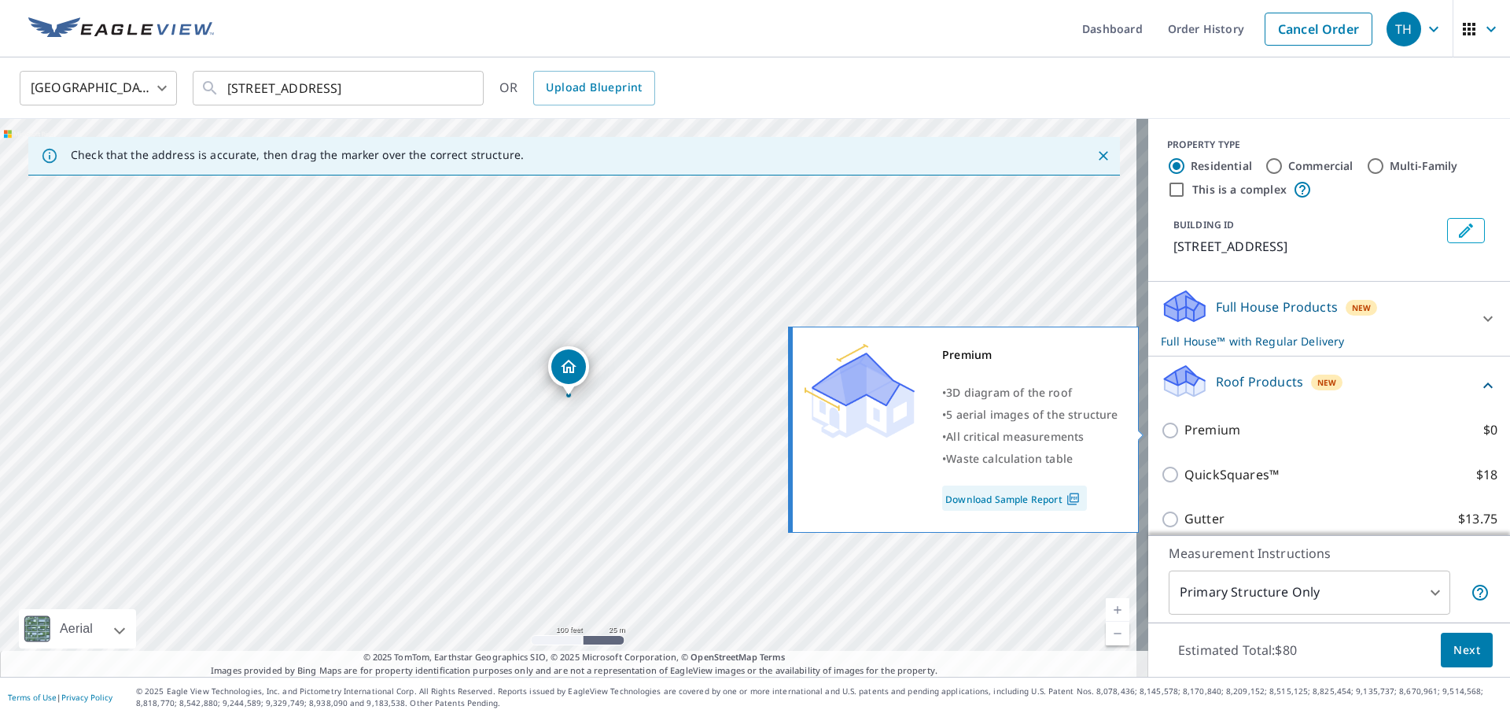
click at [1206, 426] on p "Premium" at bounding box center [1213, 430] width 56 height 20
click at [1185, 426] on input "Premium $0" at bounding box center [1173, 430] width 24 height 19
checkbox input "true"
checkbox input "false"
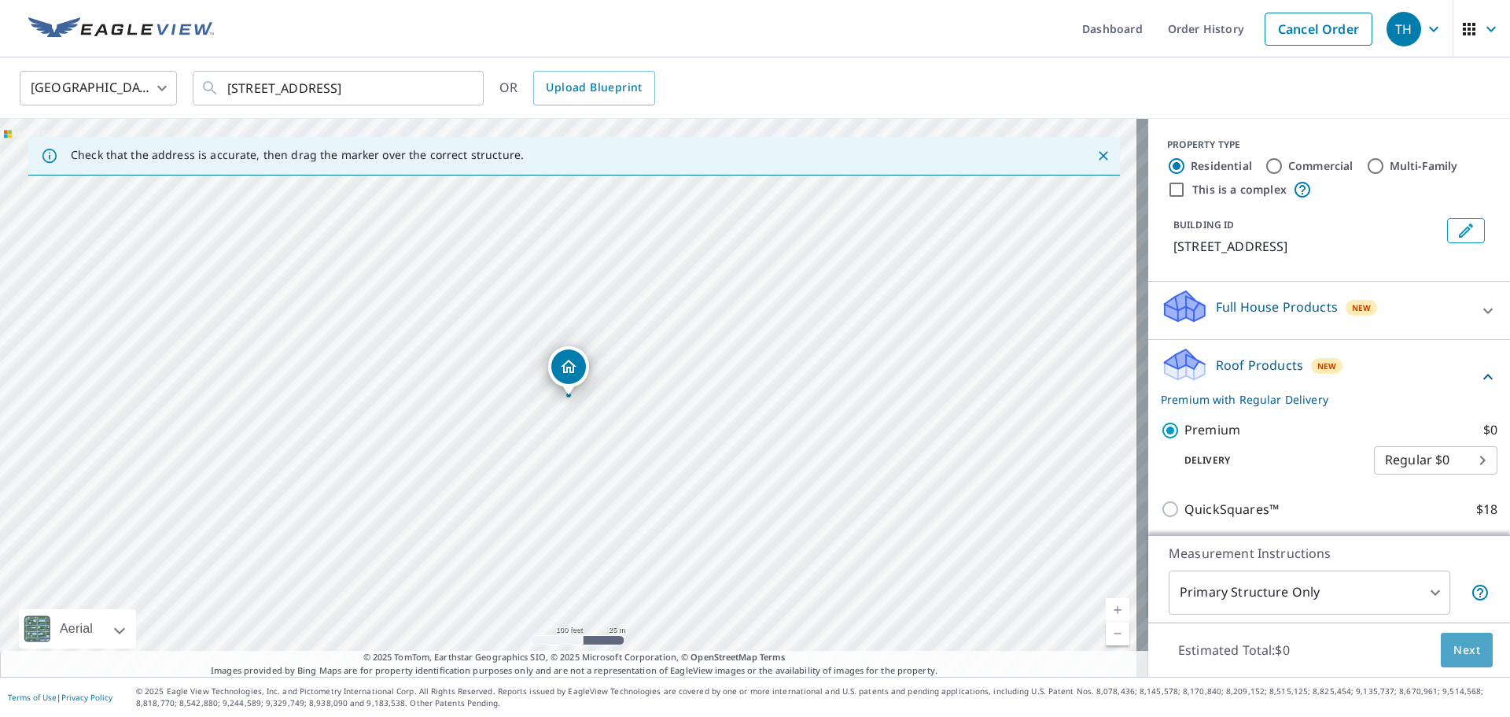
click at [1469, 645] on button "Next" at bounding box center [1467, 649] width 52 height 35
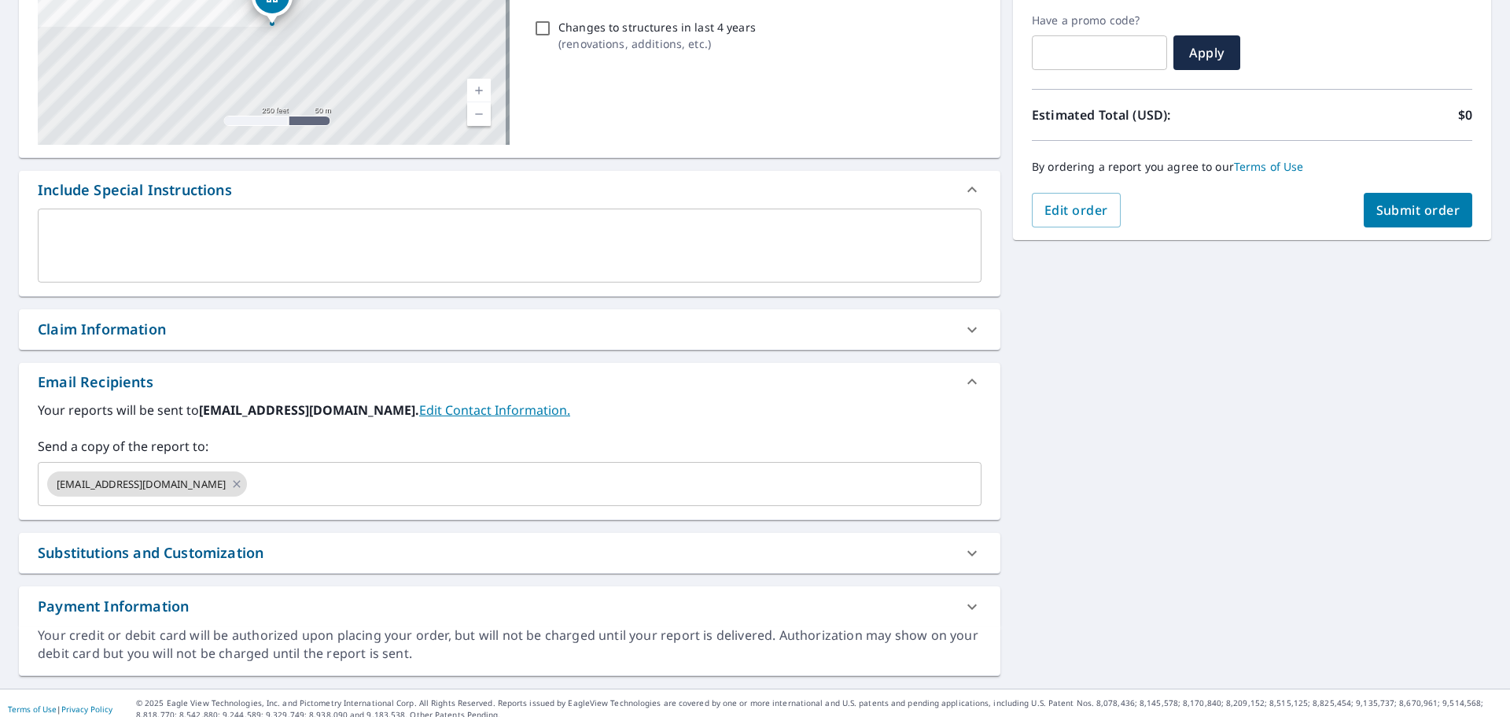
scroll to position [274, 0]
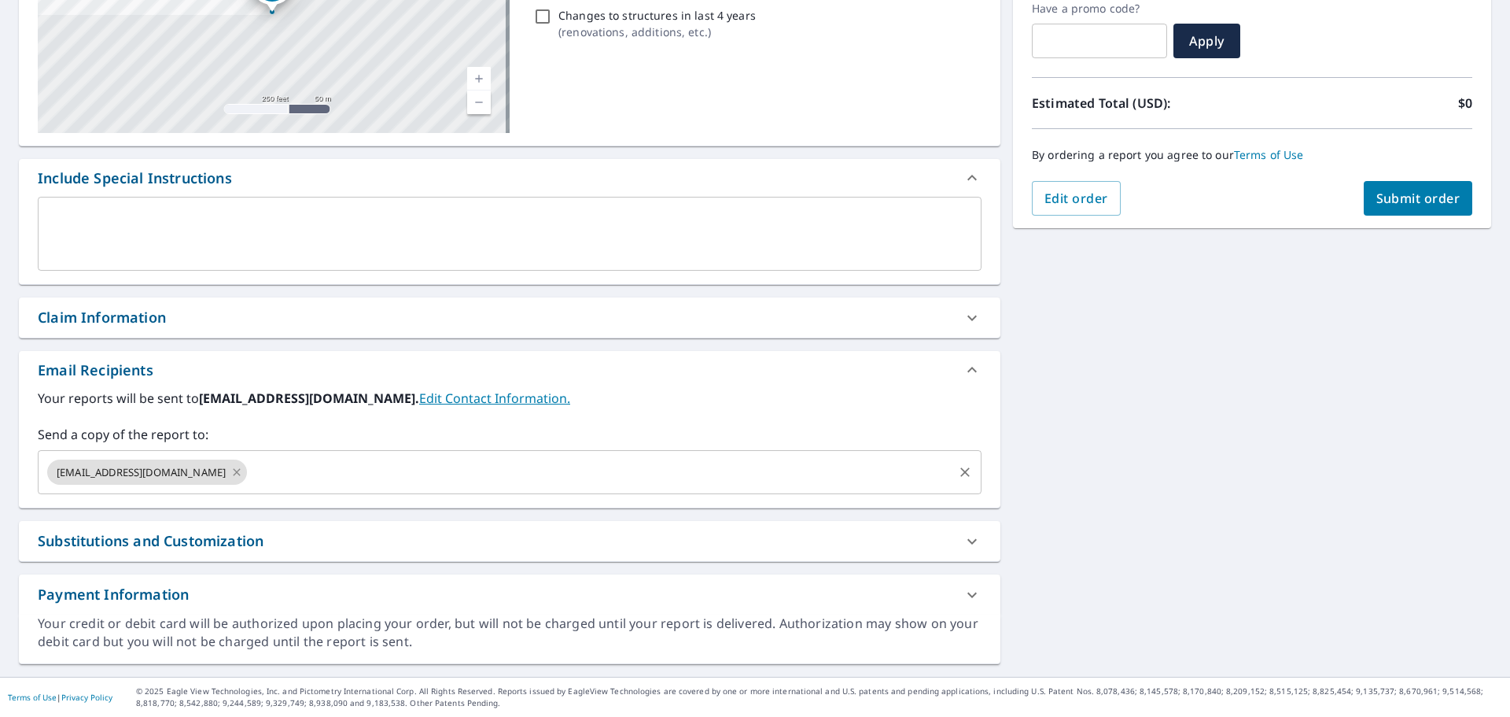
drag, startPoint x: 252, startPoint y: 452, endPoint x: 230, endPoint y: 466, distance: 25.8
click at [252, 452] on div "[EMAIL_ADDRESS][DOMAIN_NAME] ​" at bounding box center [510, 472] width 944 height 44
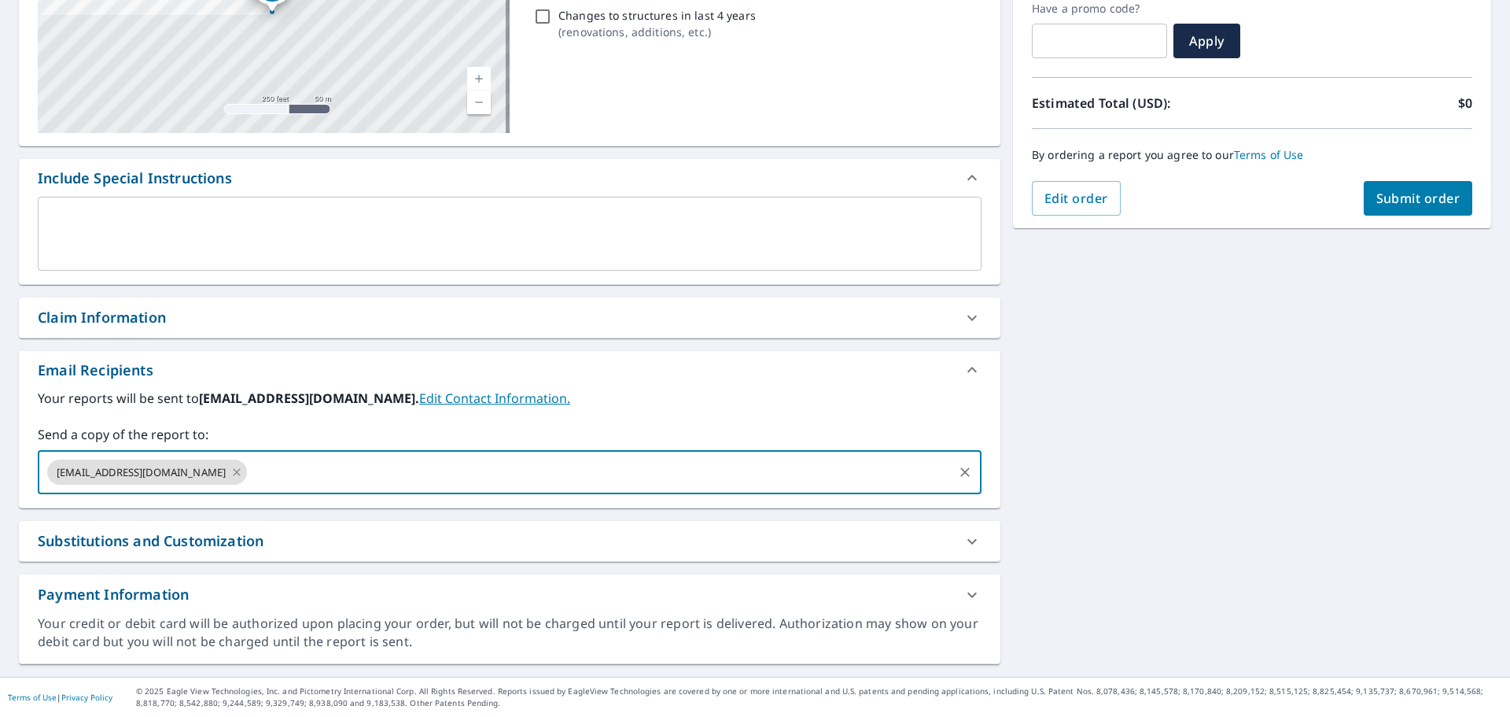
click at [230, 467] on icon at bounding box center [236, 471] width 13 height 17
click at [238, 471] on input "text" at bounding box center [498, 472] width 906 height 30
type input "[EMAIL_ADDRESS][DOMAIN_NAME]"
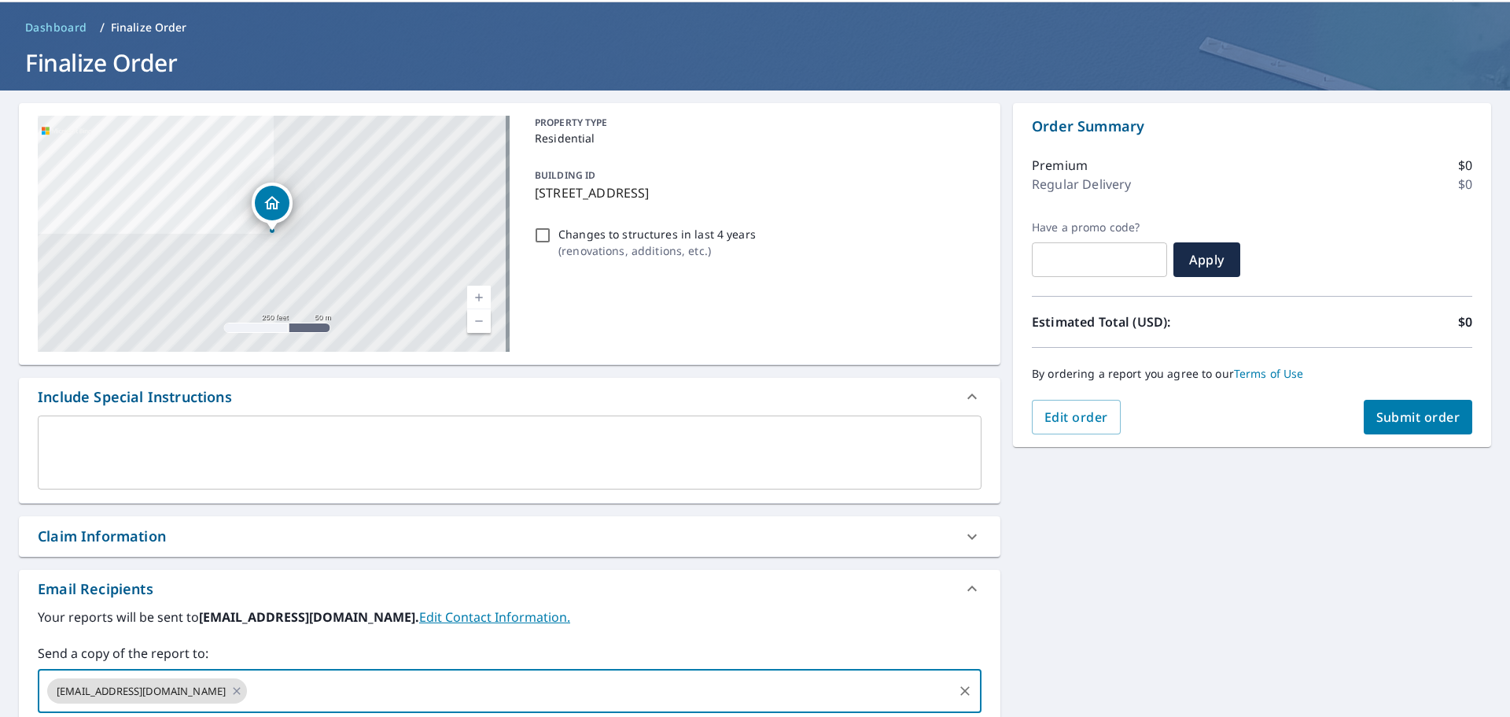
scroll to position [0, 0]
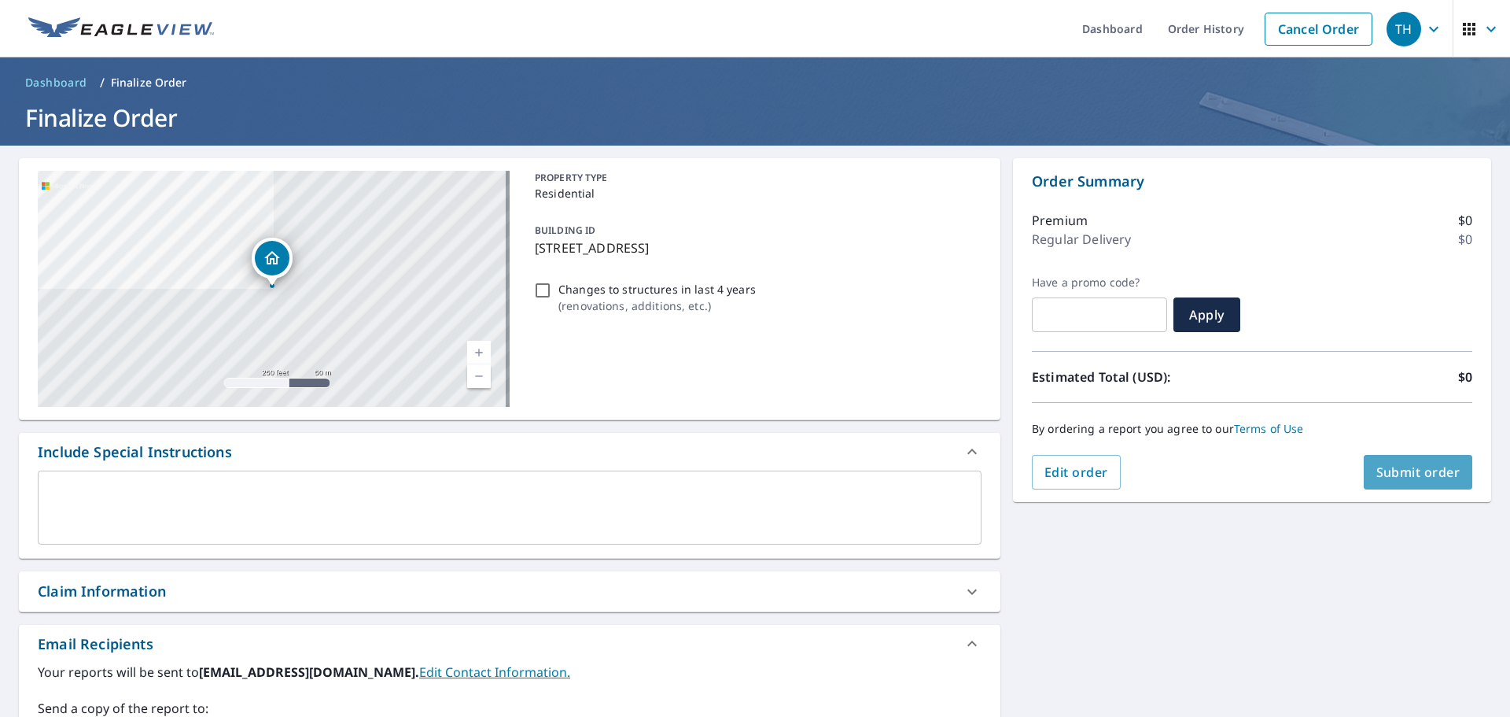
click at [1395, 478] on span "Submit order" at bounding box center [1418, 471] width 84 height 17
